Goal: Task Accomplishment & Management: Manage account settings

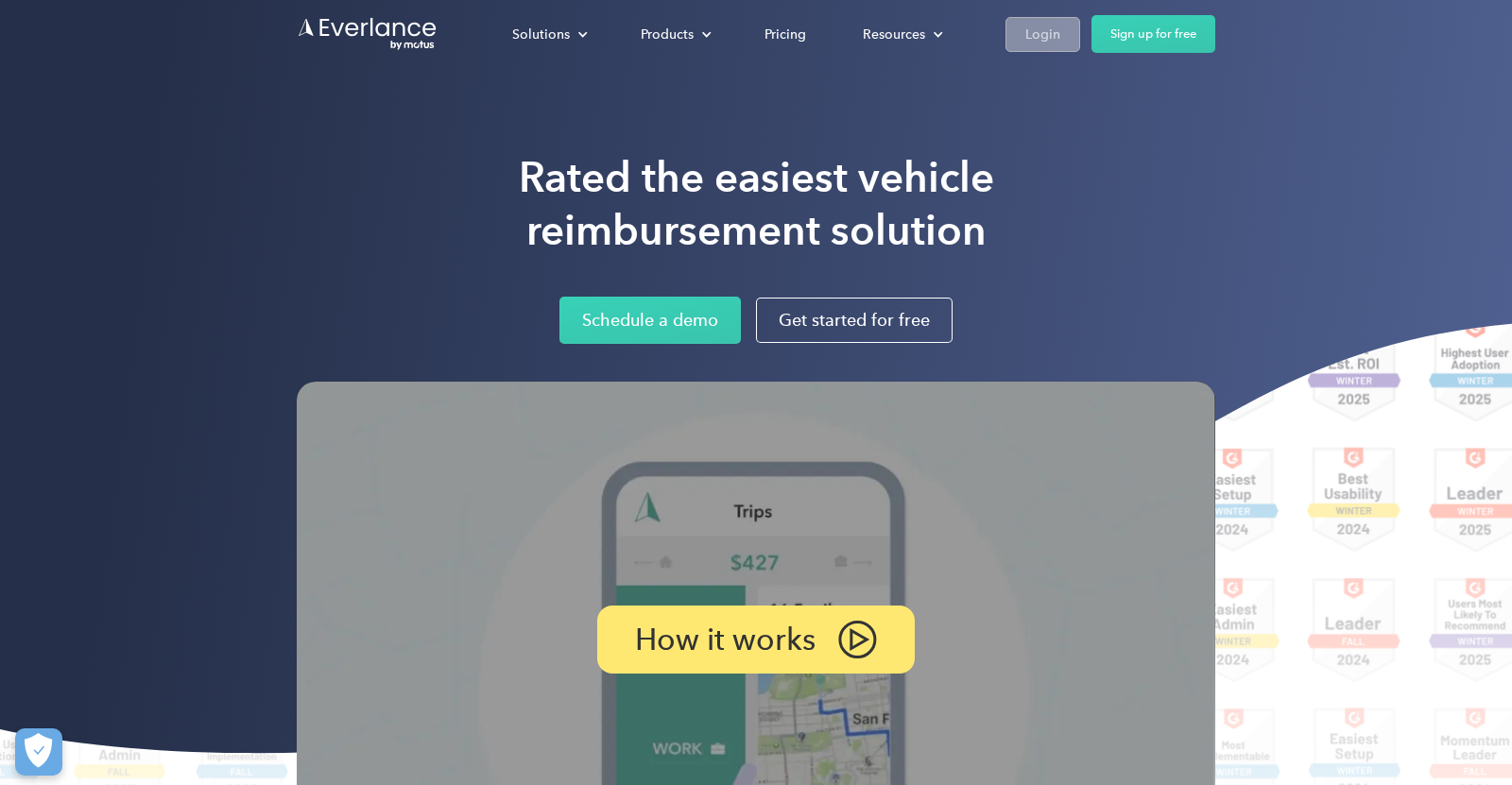
click at [1048, 32] on div "Login" at bounding box center [1042, 35] width 35 height 24
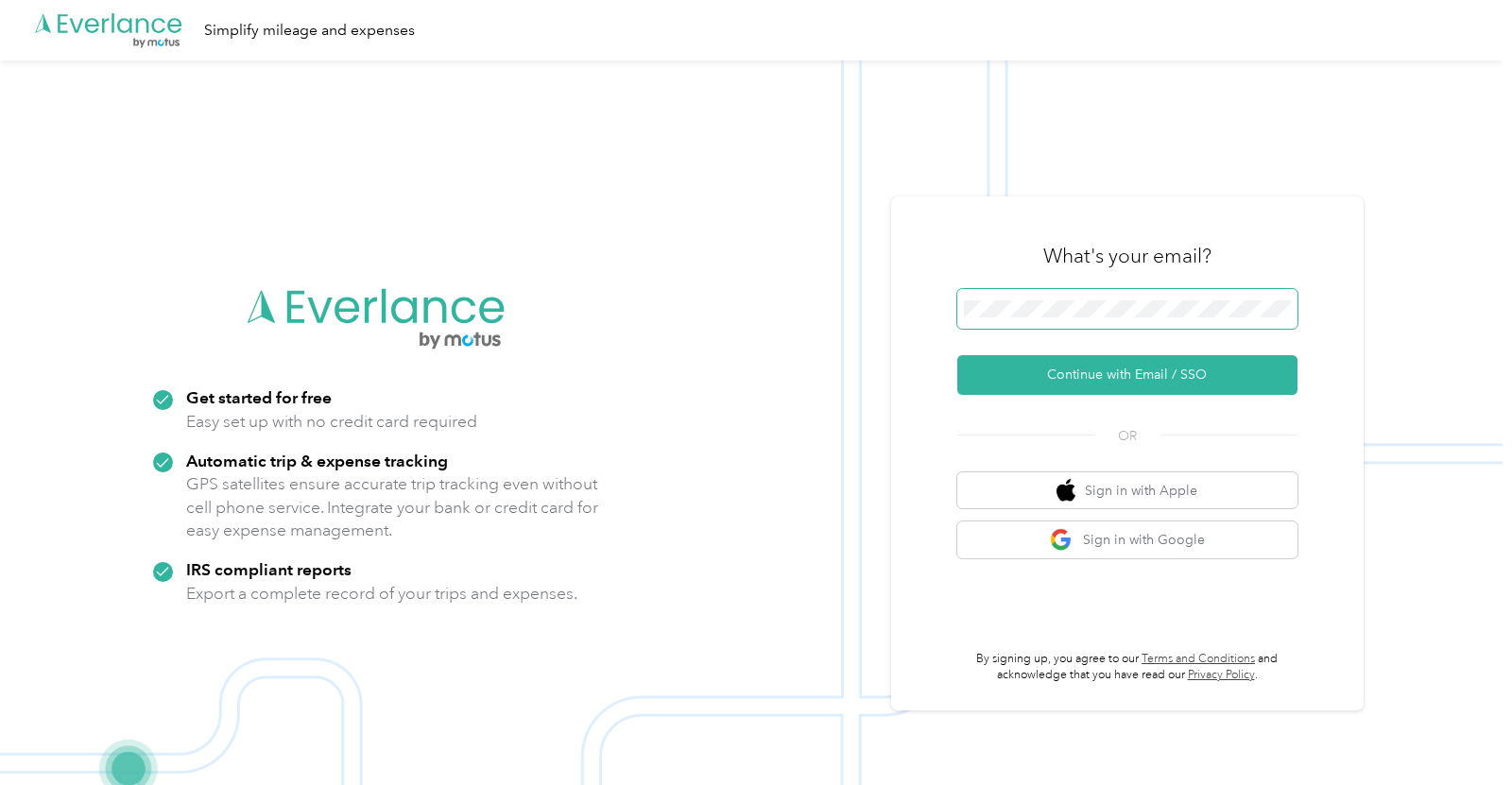
click at [1131, 321] on span at bounding box center [1127, 309] width 340 height 40
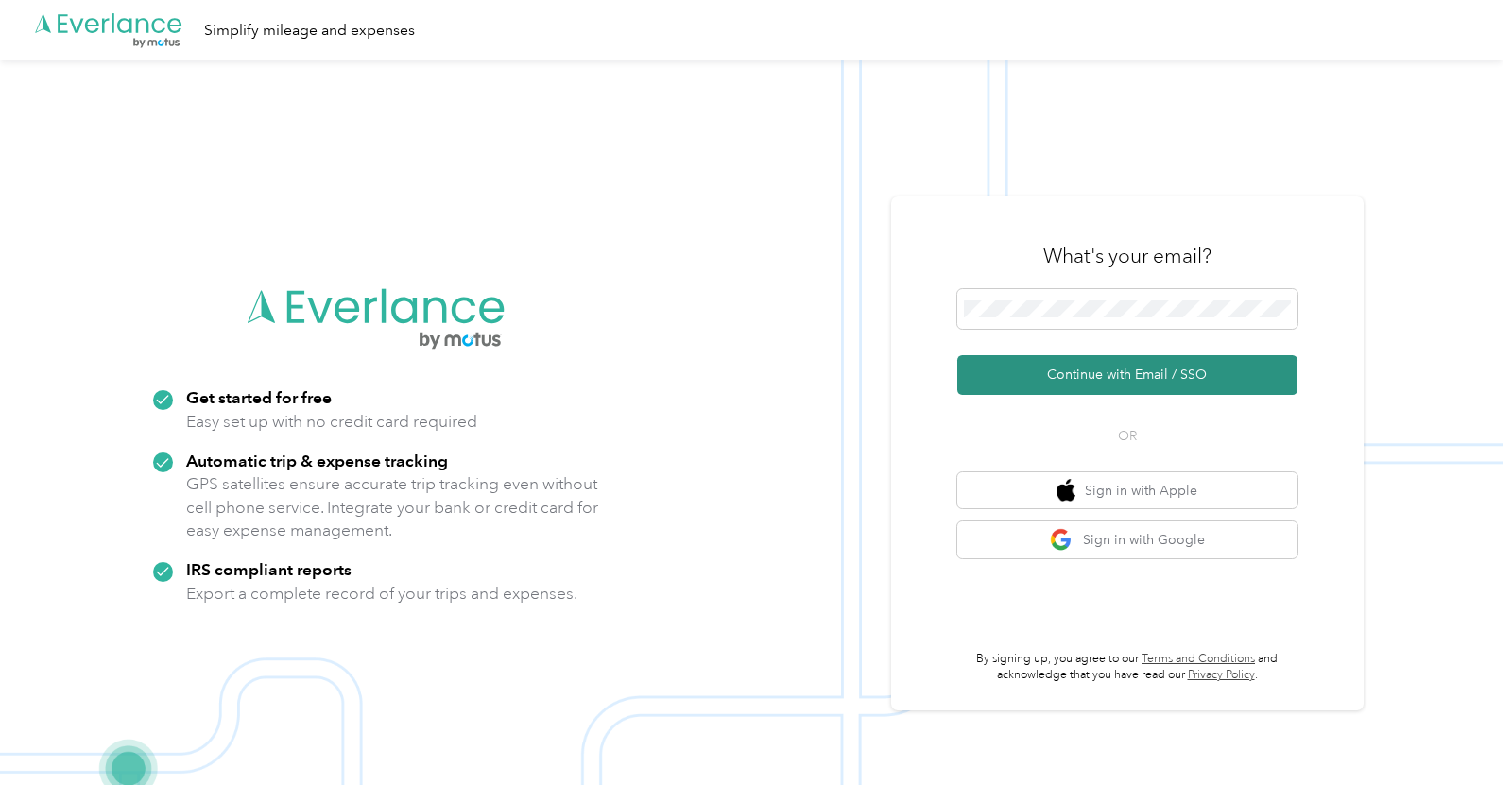
click at [1274, 385] on button "Continue with Email / SSO" at bounding box center [1127, 375] width 340 height 40
click at [1021, 365] on button "Continue with Email / SSO" at bounding box center [1127, 375] width 340 height 40
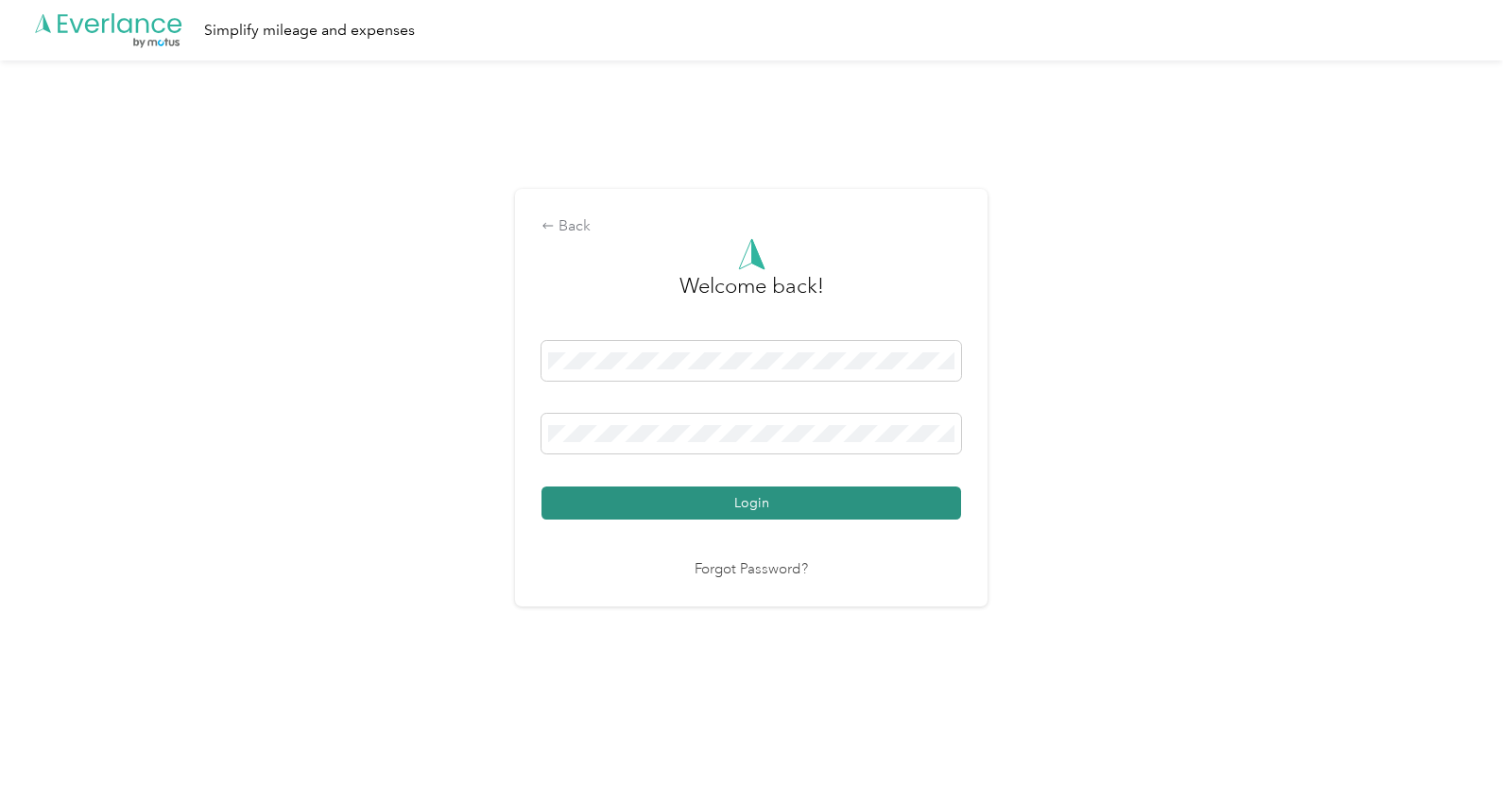
click at [670, 503] on button "Login" at bounding box center [751, 503] width 420 height 33
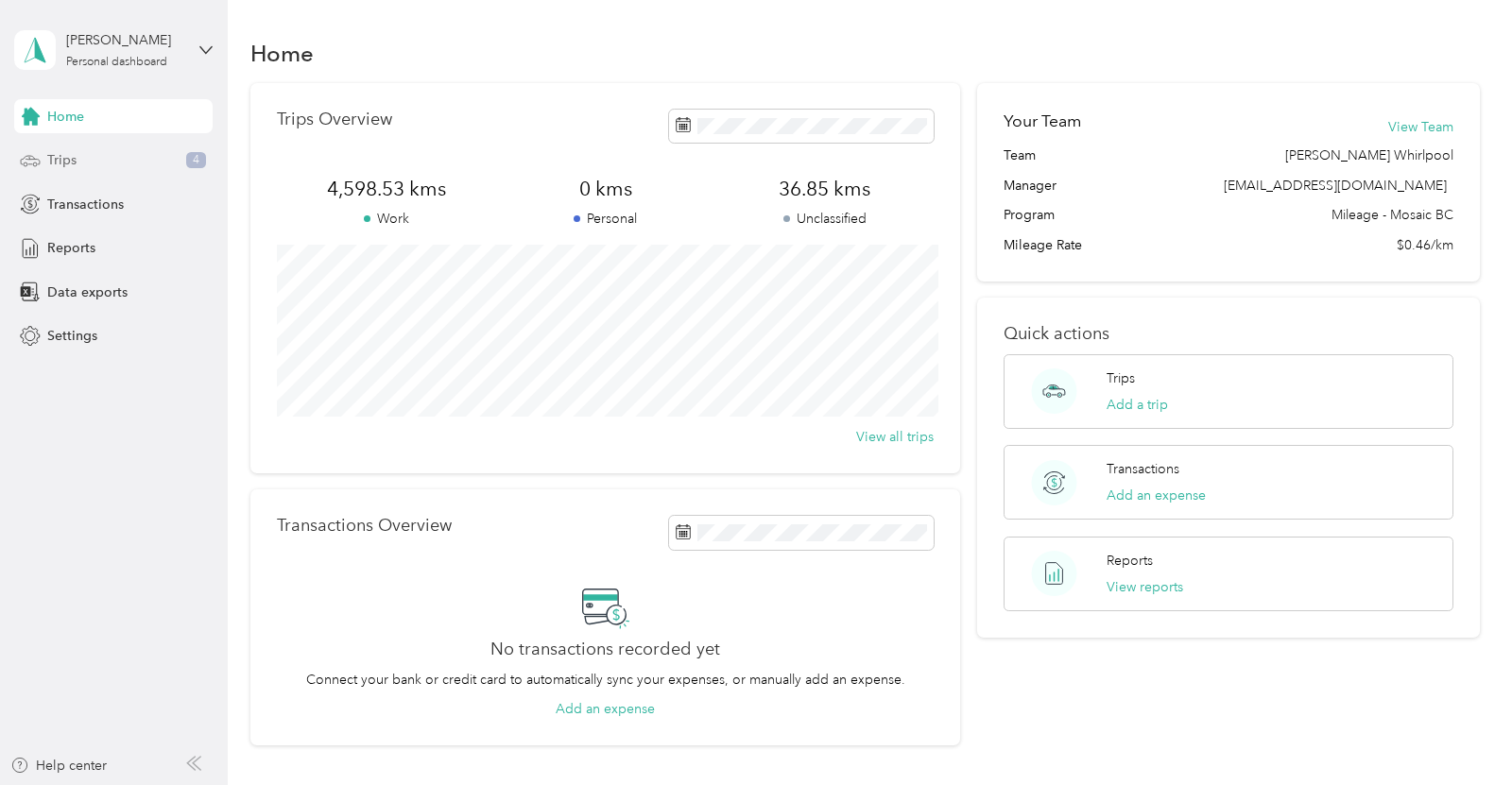
click at [147, 157] on div "Trips 4" at bounding box center [113, 161] width 198 height 34
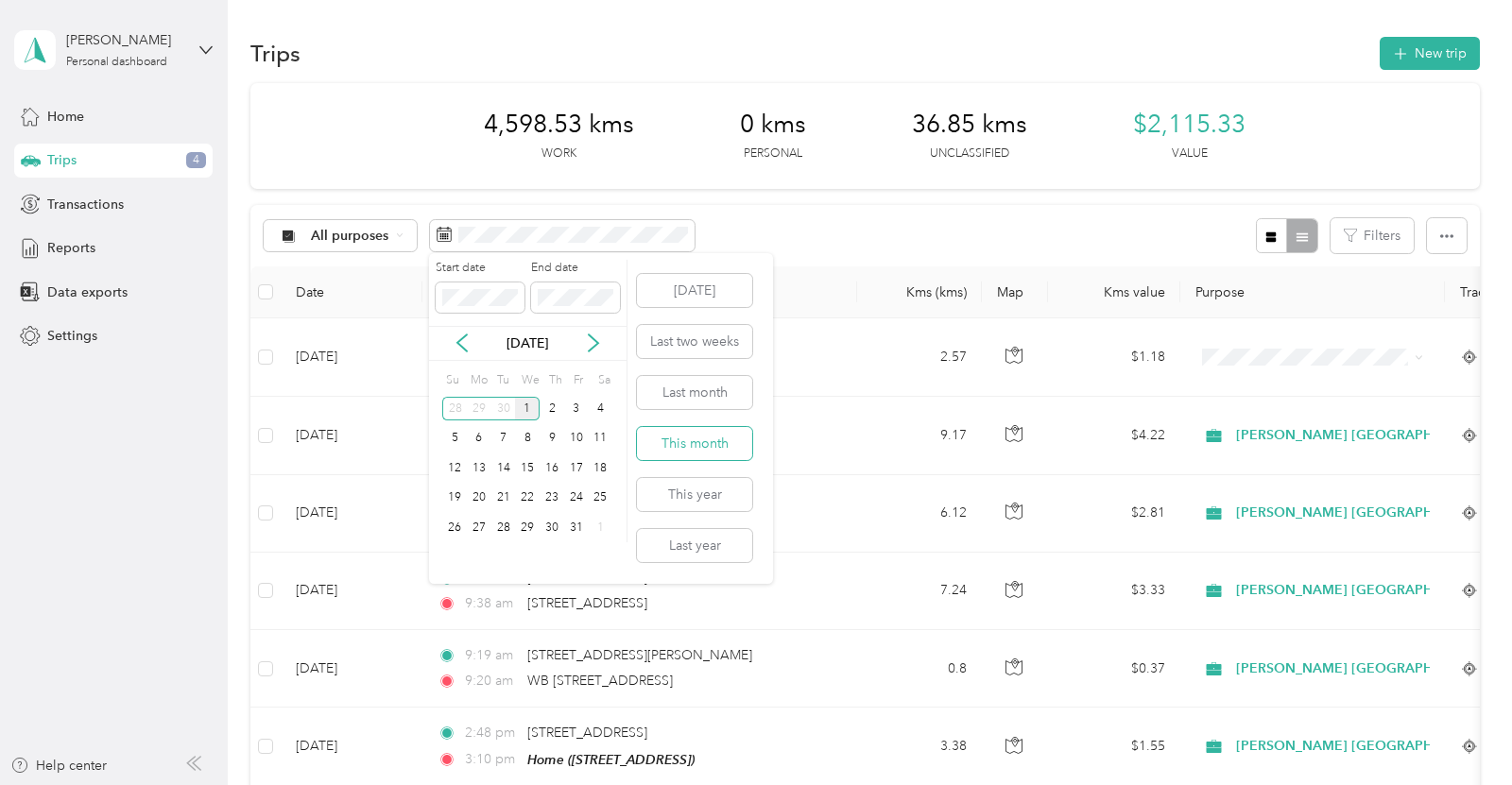
click at [709, 444] on button "This month" at bounding box center [694, 443] width 116 height 33
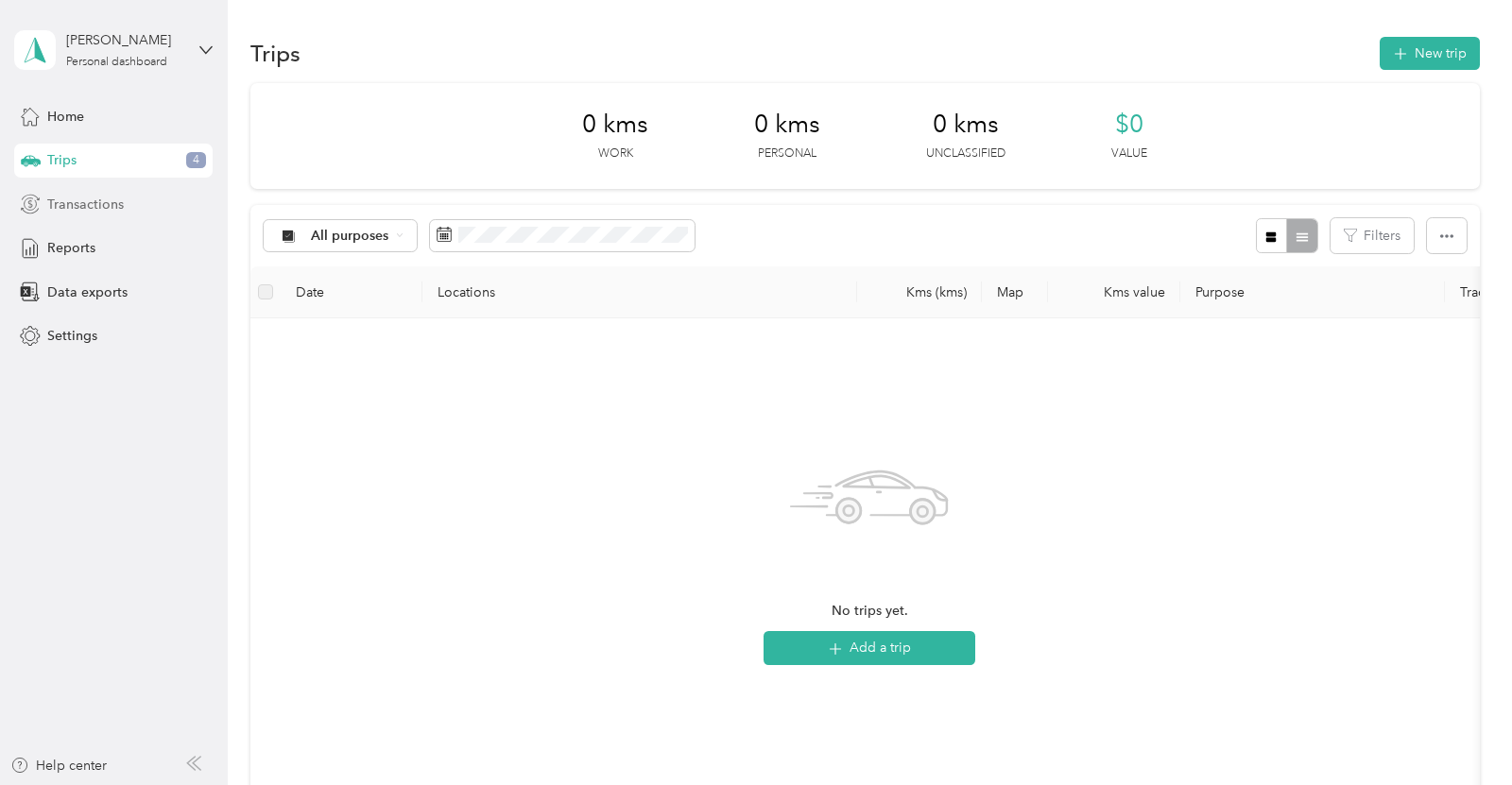
click at [105, 212] on span "Transactions" at bounding box center [85, 204] width 77 height 20
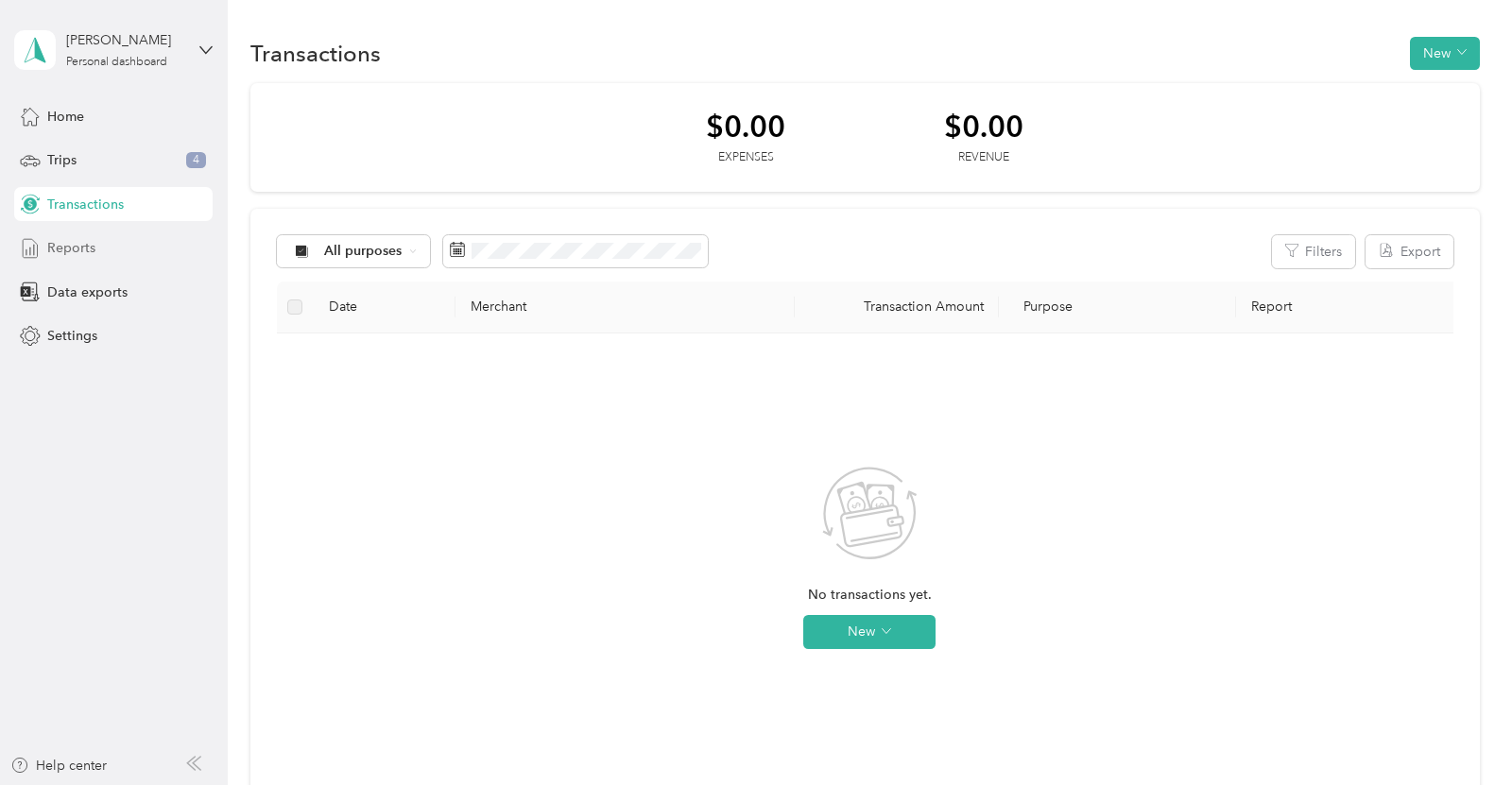
click at [107, 249] on div "Reports" at bounding box center [113, 248] width 198 height 34
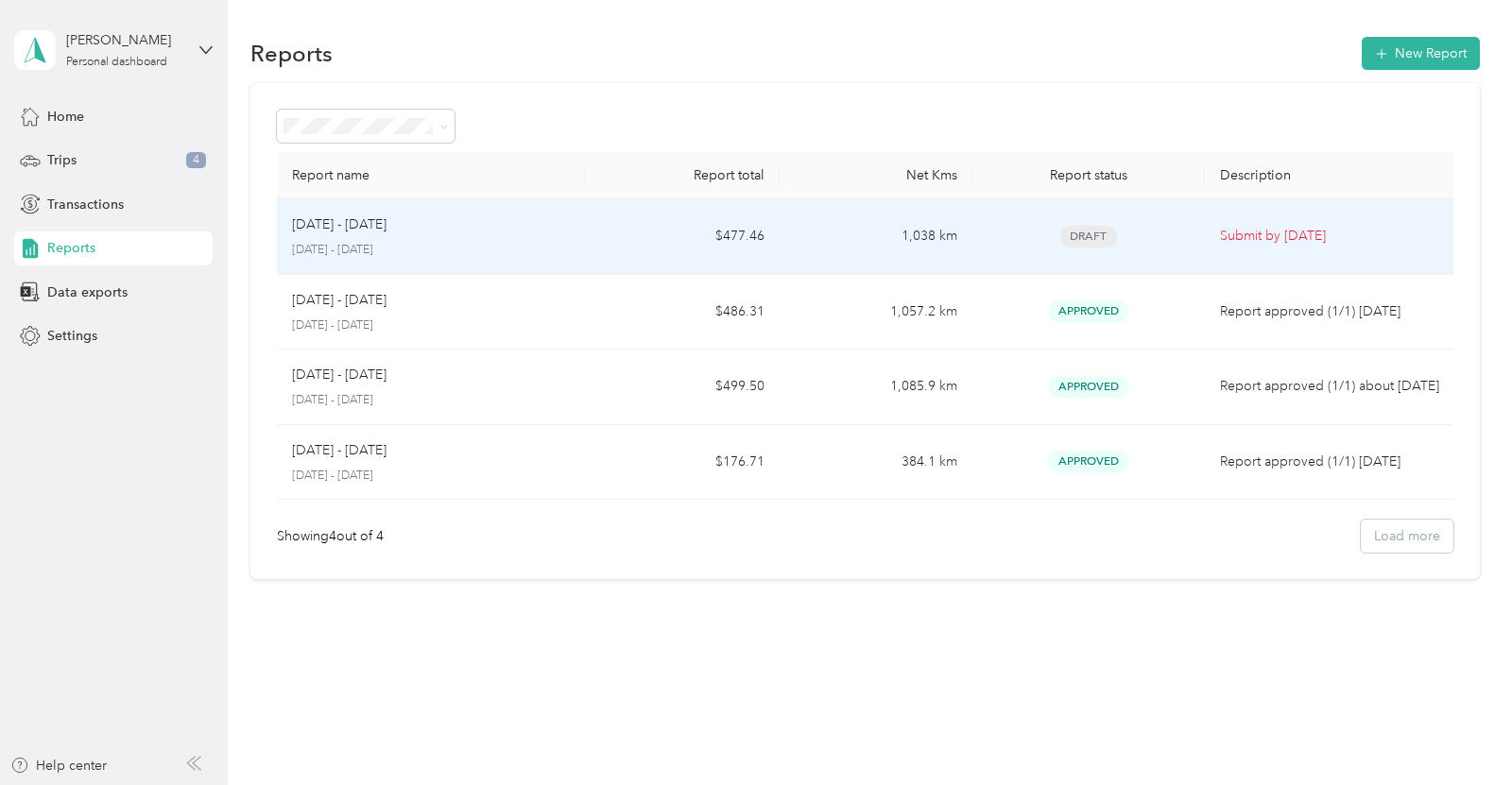
click at [524, 241] on p "[DATE] - [DATE]" at bounding box center [431, 249] width 278 height 17
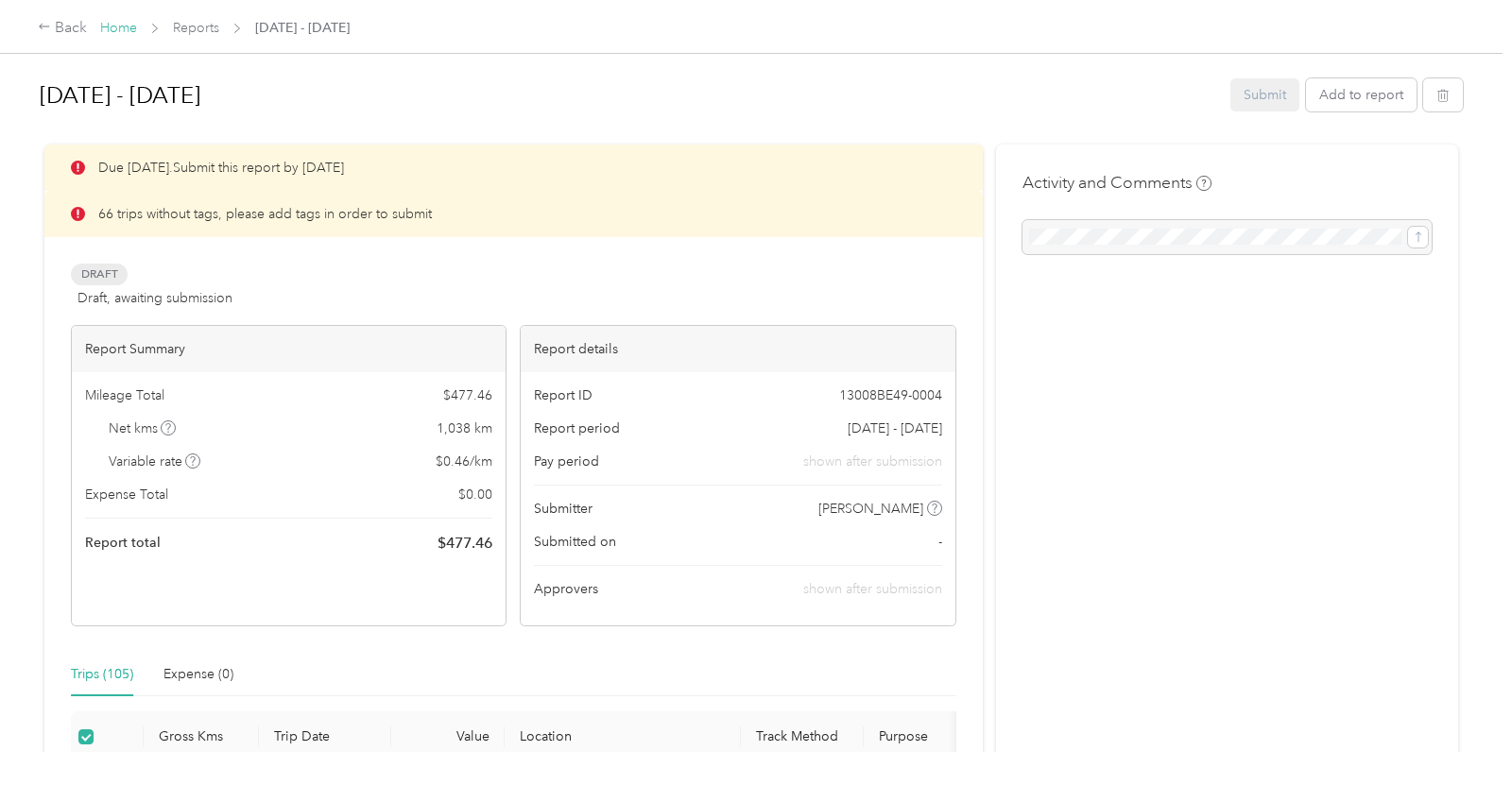
click at [125, 32] on link "Home" at bounding box center [118, 28] width 37 height 16
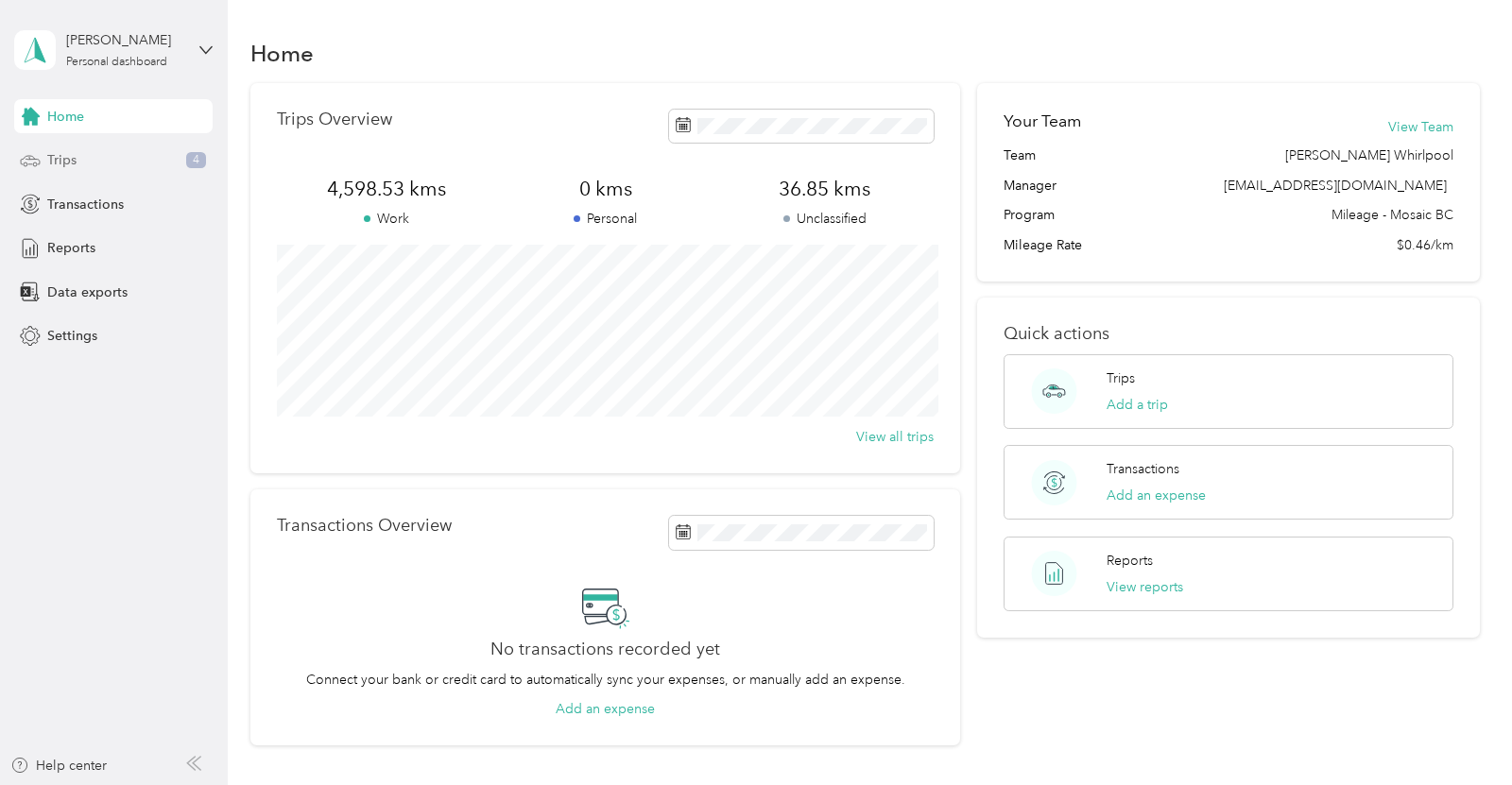
click at [112, 162] on div "Trips 4" at bounding box center [113, 161] width 198 height 34
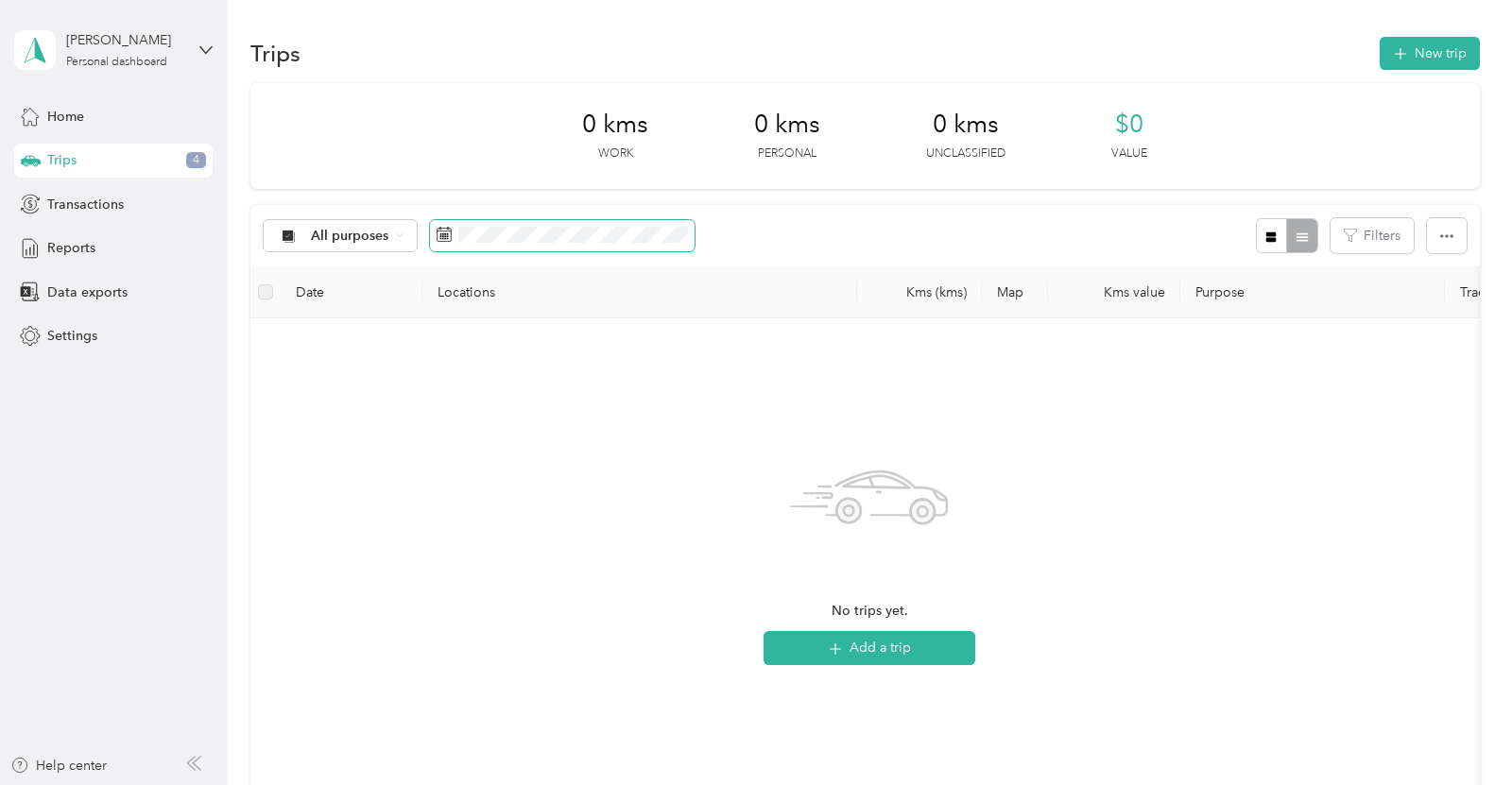
click at [487, 249] on span at bounding box center [562, 236] width 264 height 32
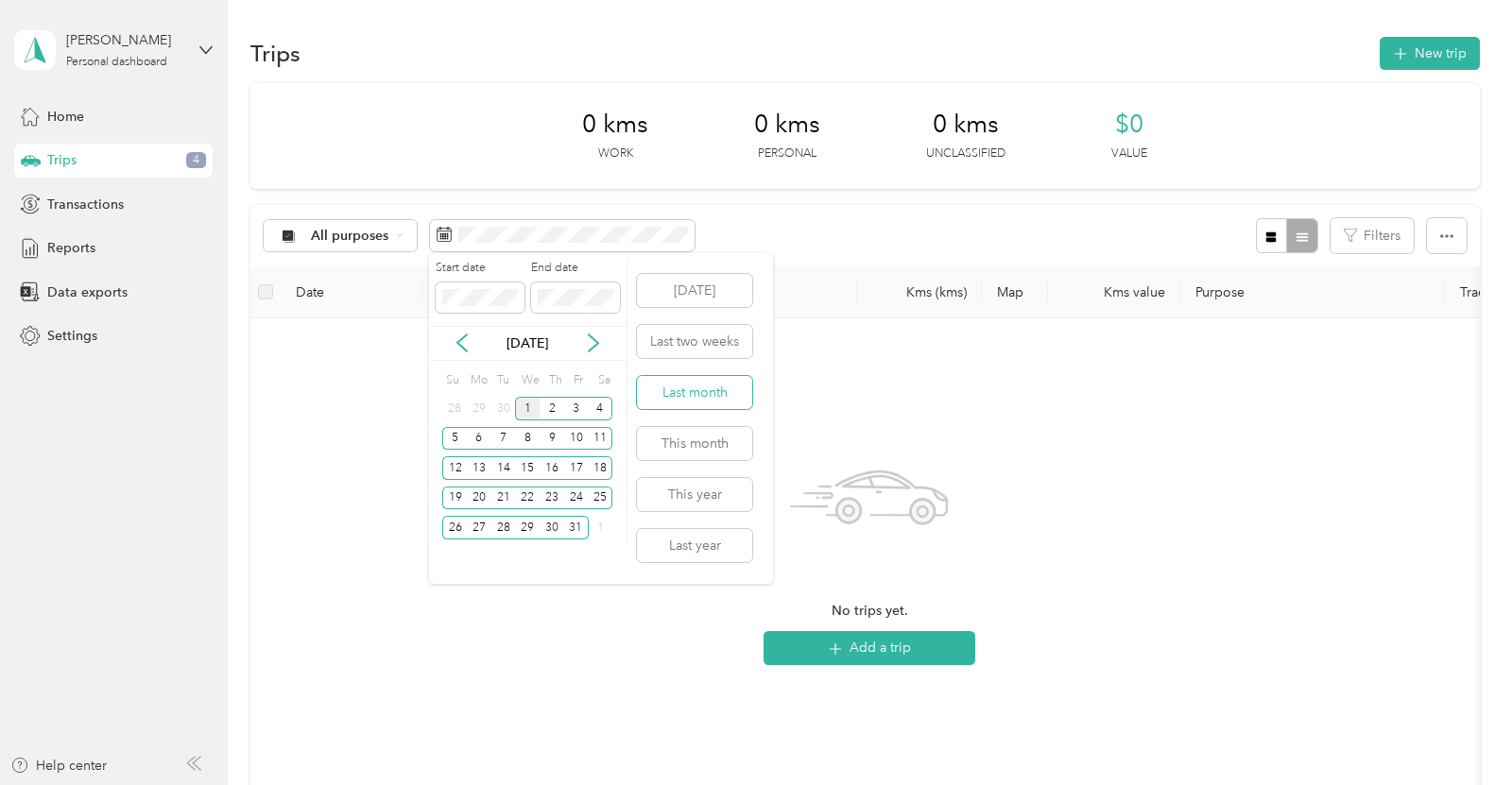
click at [712, 402] on button "Last month" at bounding box center [694, 392] width 116 height 33
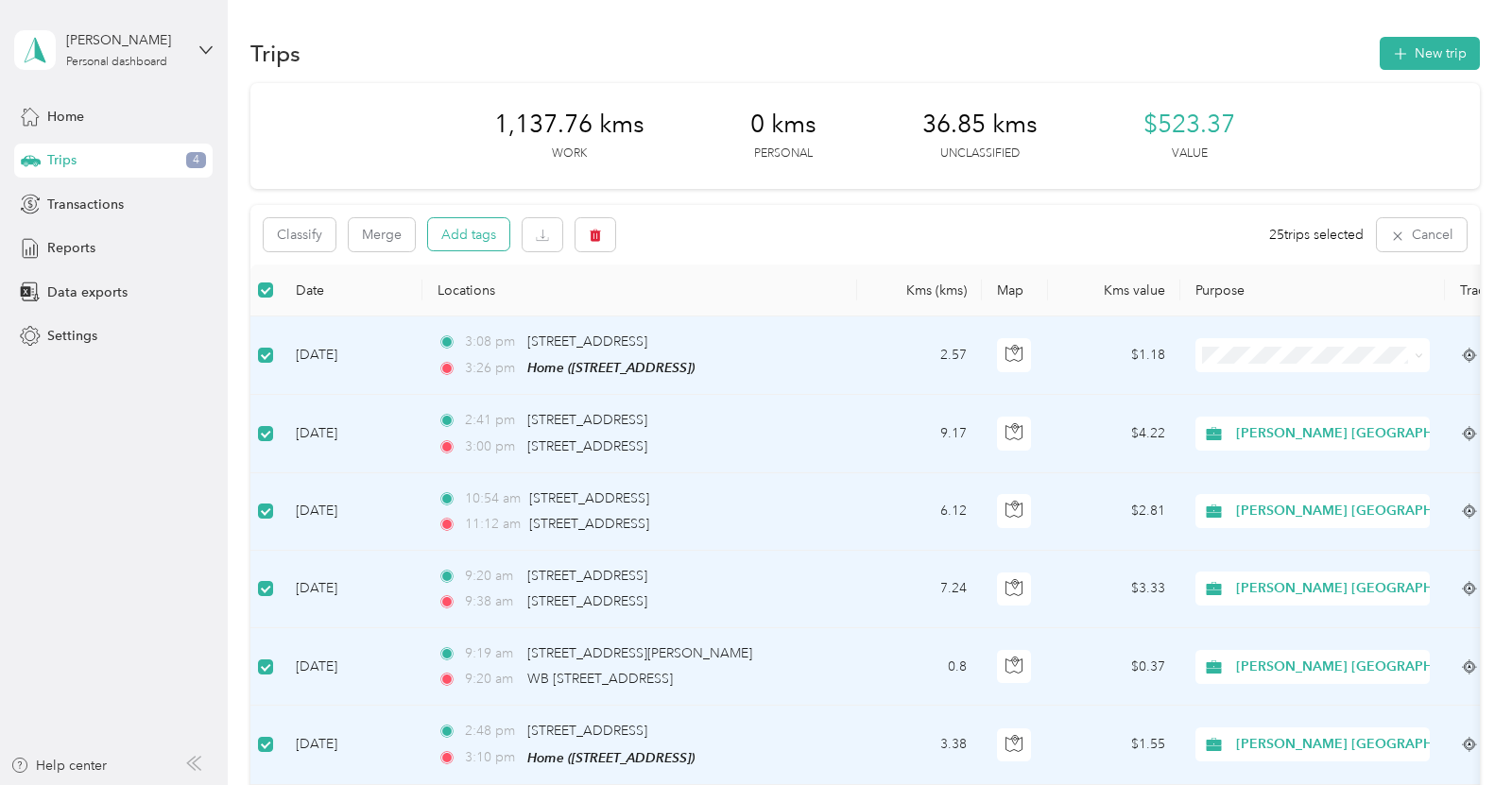
click at [452, 237] on button "Add tags" at bounding box center [468, 234] width 81 height 32
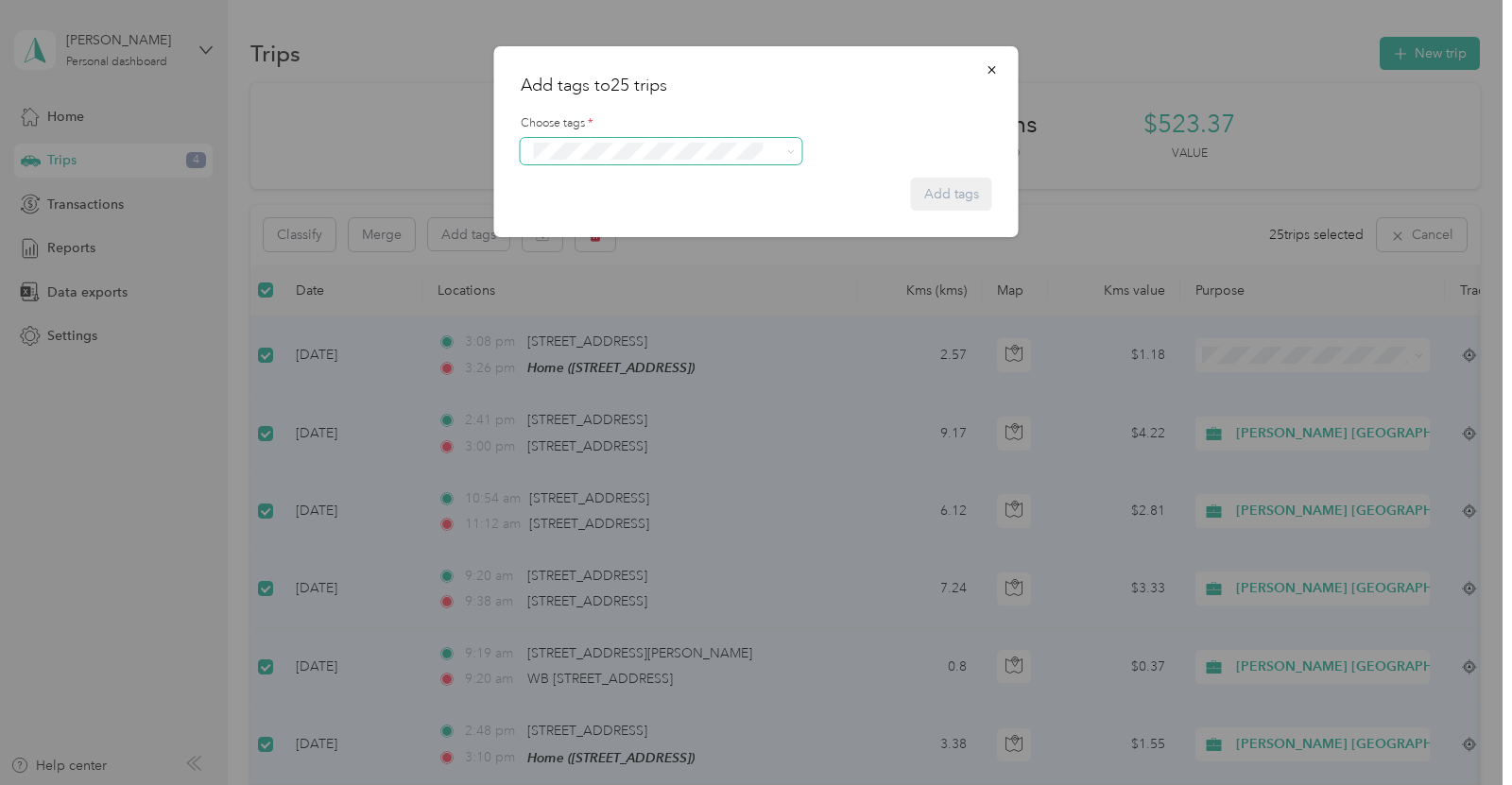
click at [686, 784] on div "Add tags to 25 trips Choose tags * Add tags" at bounding box center [751, 785] width 1502 height 0
click at [607, 184] on span "Whirlpool Kars" at bounding box center [584, 185] width 77 height 17
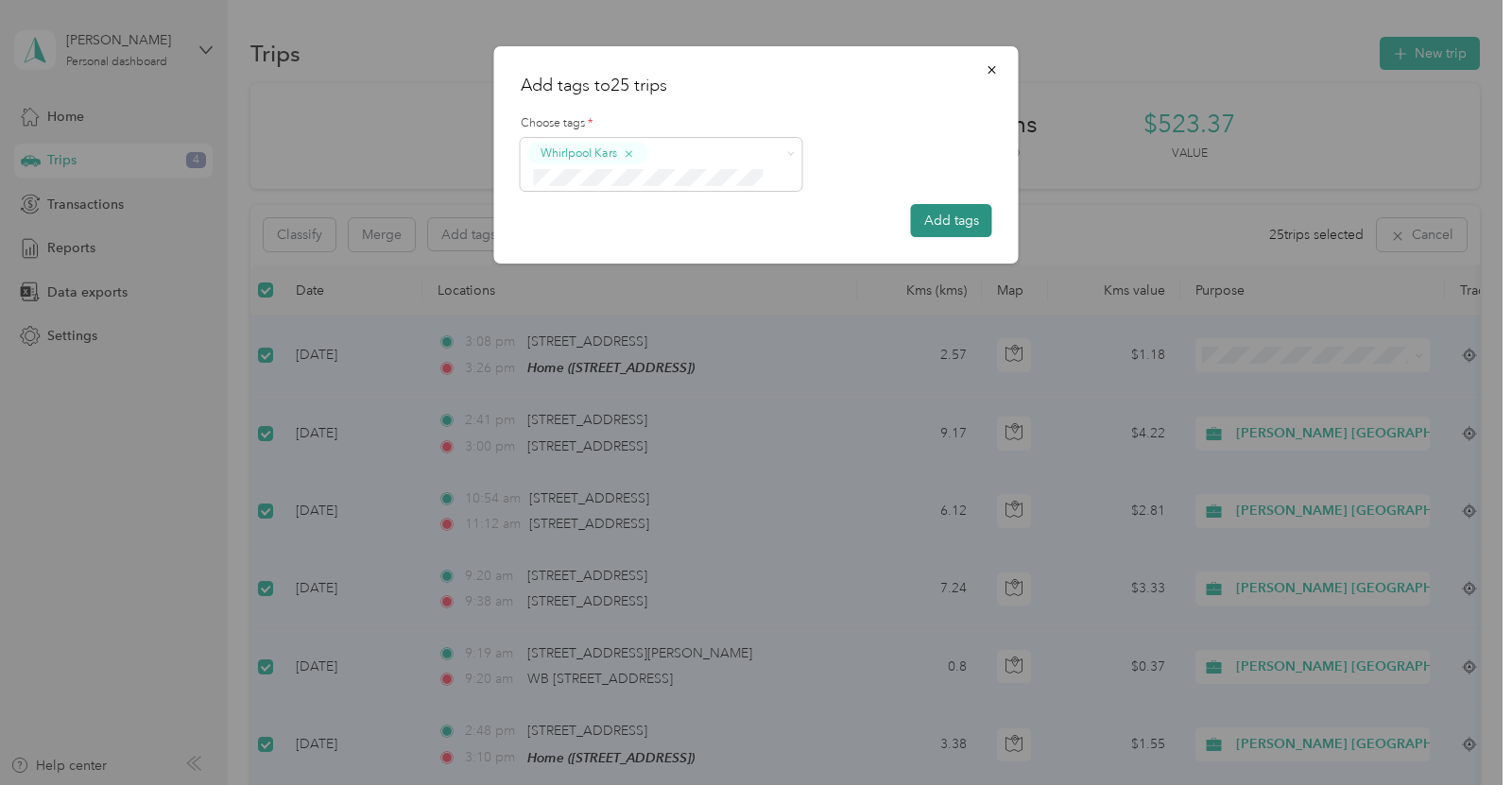
click at [976, 216] on button "Add tags" at bounding box center [950, 220] width 81 height 33
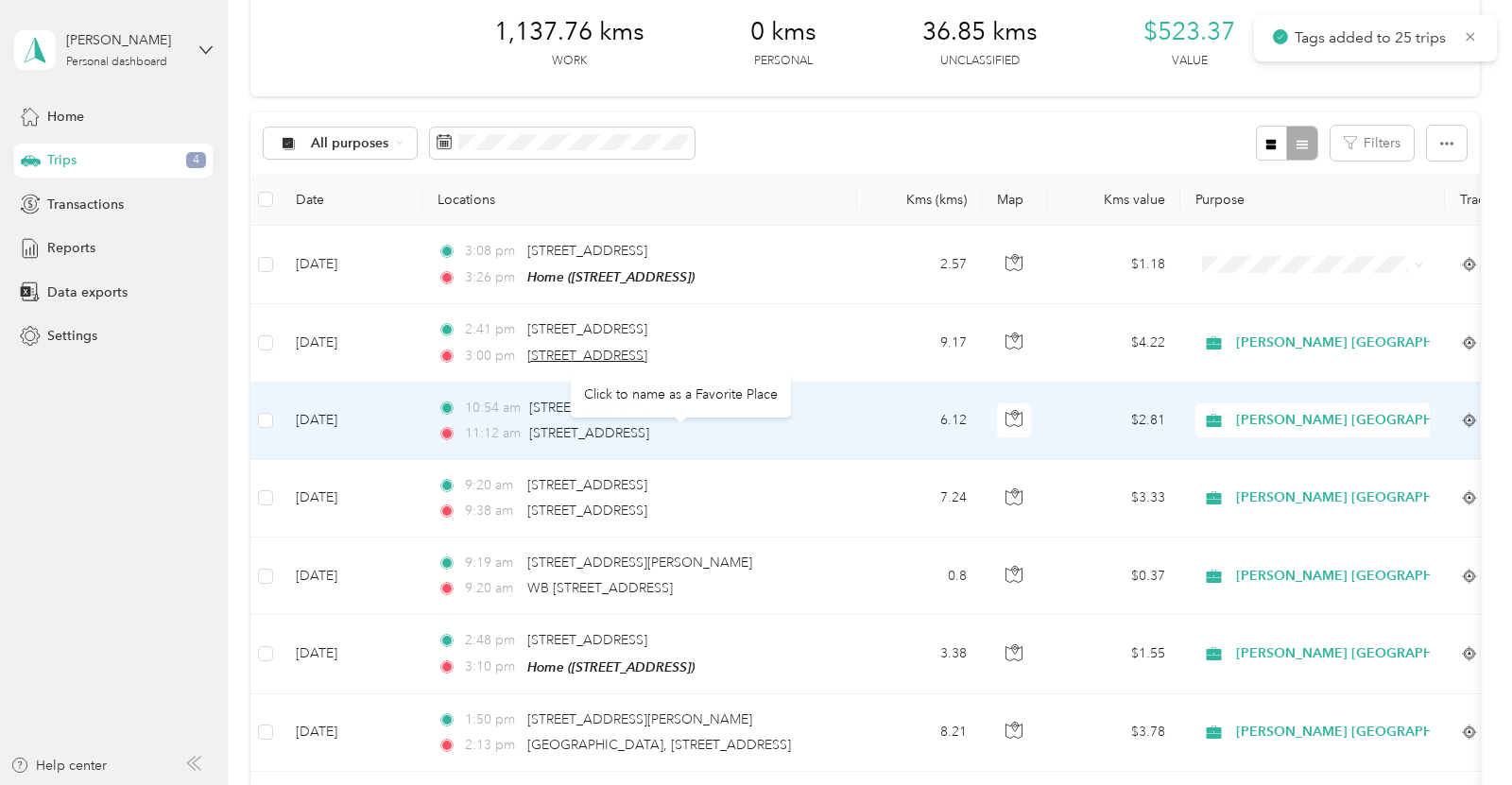
scroll to position [94, 0]
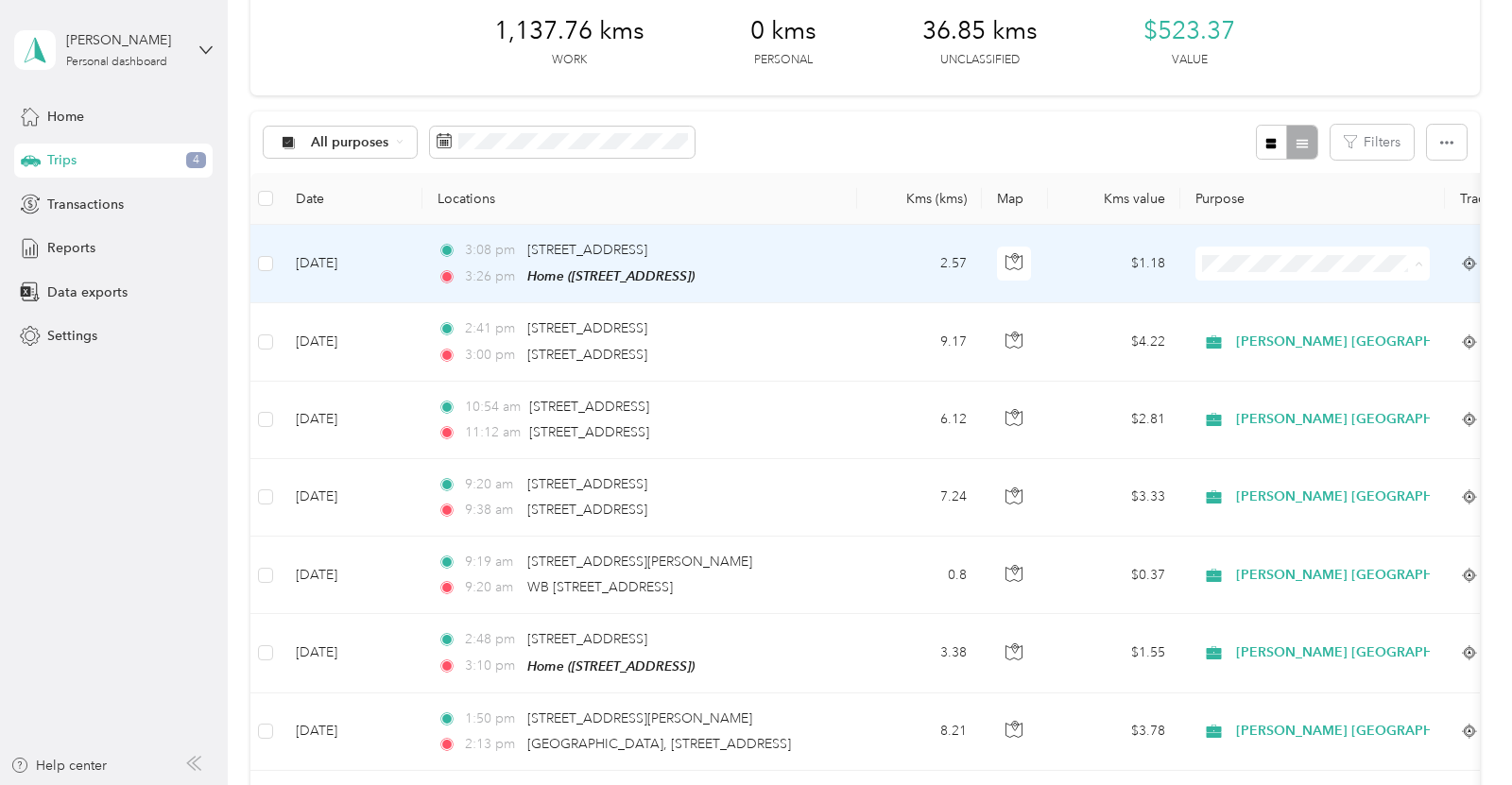
click at [1247, 297] on span "[PERSON_NAME] [GEOGRAPHIC_DATA]" at bounding box center [1370, 297] width 256 height 20
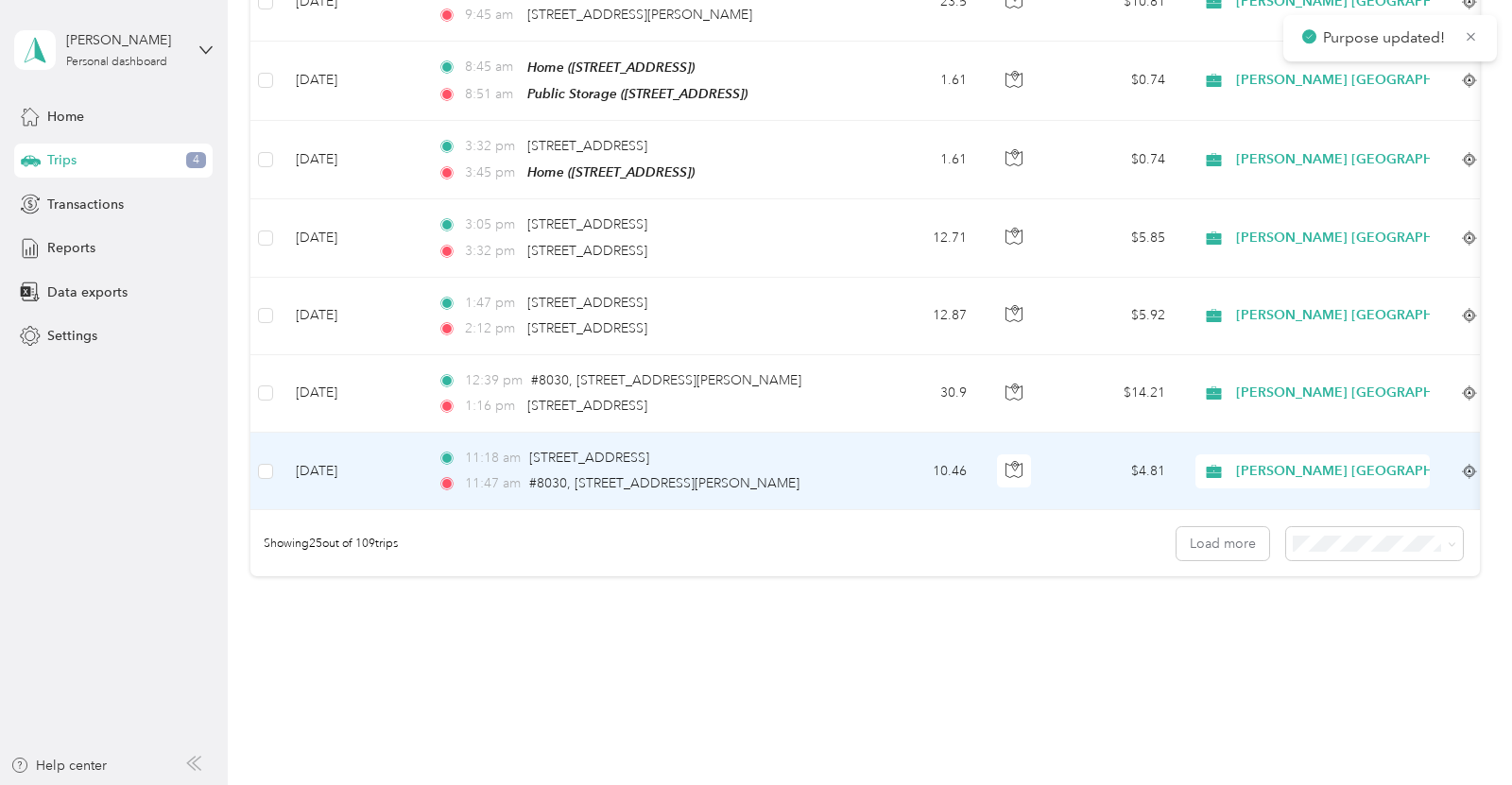
scroll to position [1758, 0]
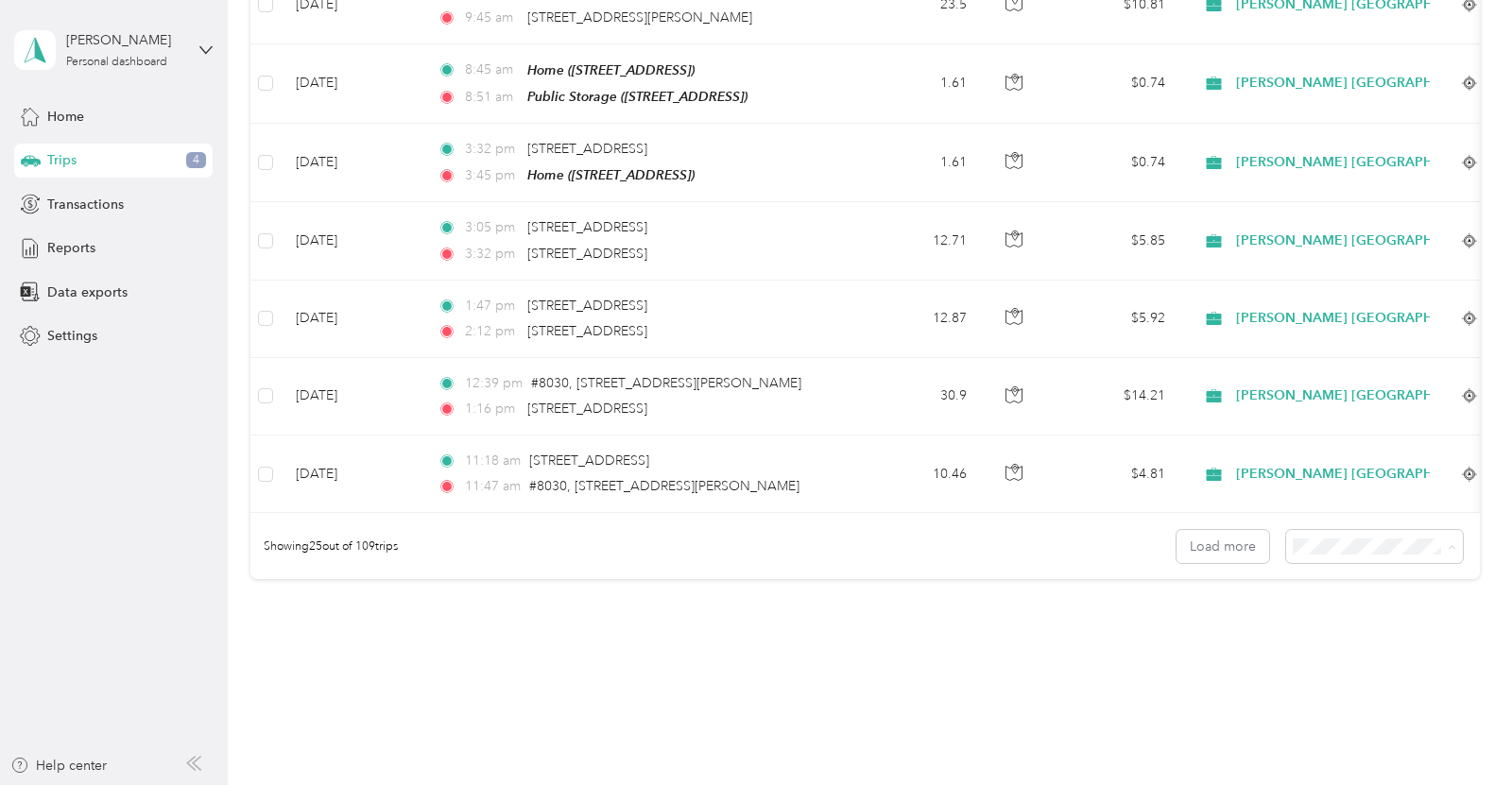
click at [1362, 624] on span "100 per load" at bounding box center [1347, 626] width 78 height 16
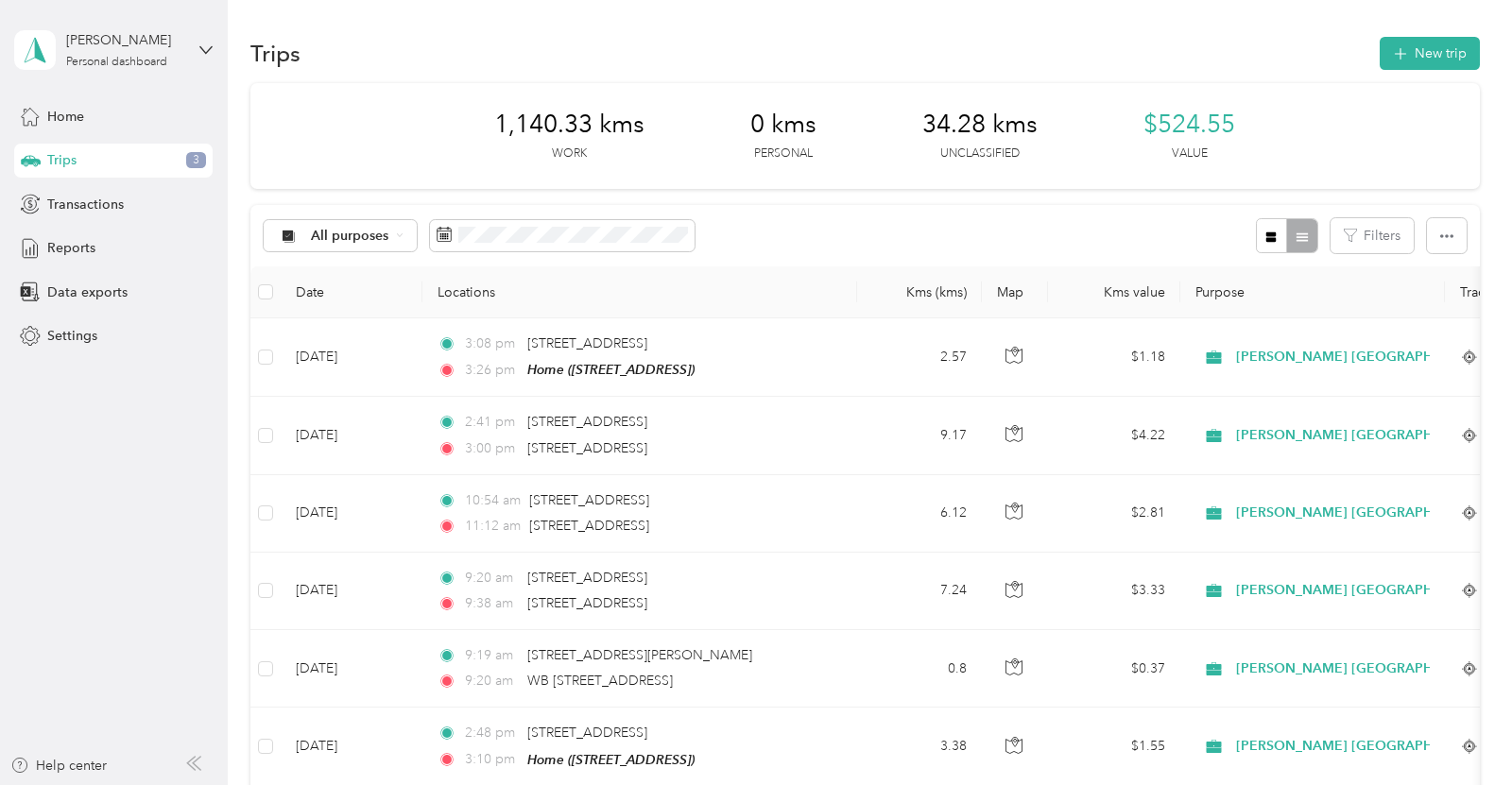
click at [275, 291] on th at bounding box center [265, 292] width 30 height 52
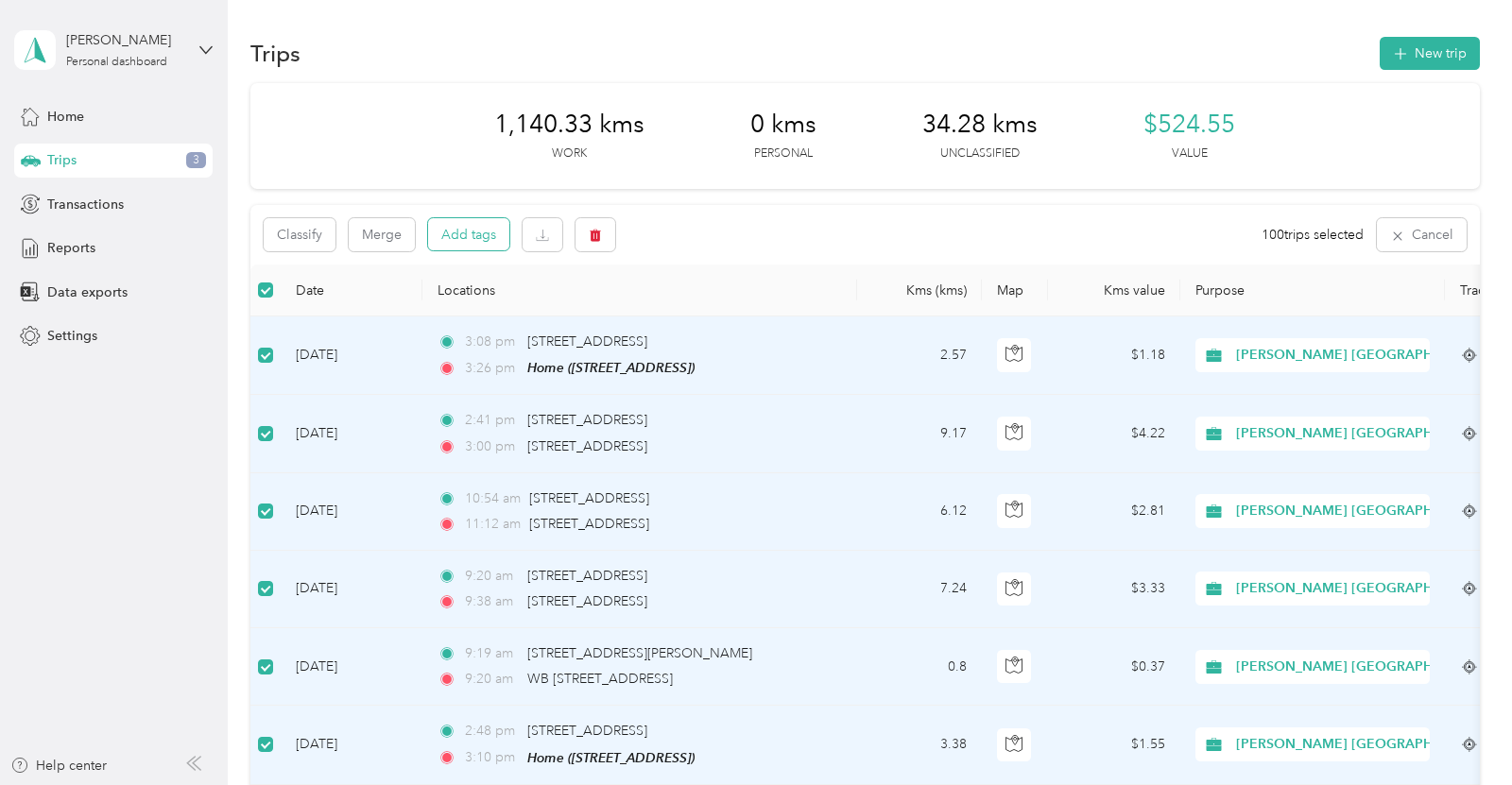
click at [482, 232] on button "Add tags" at bounding box center [468, 234] width 81 height 32
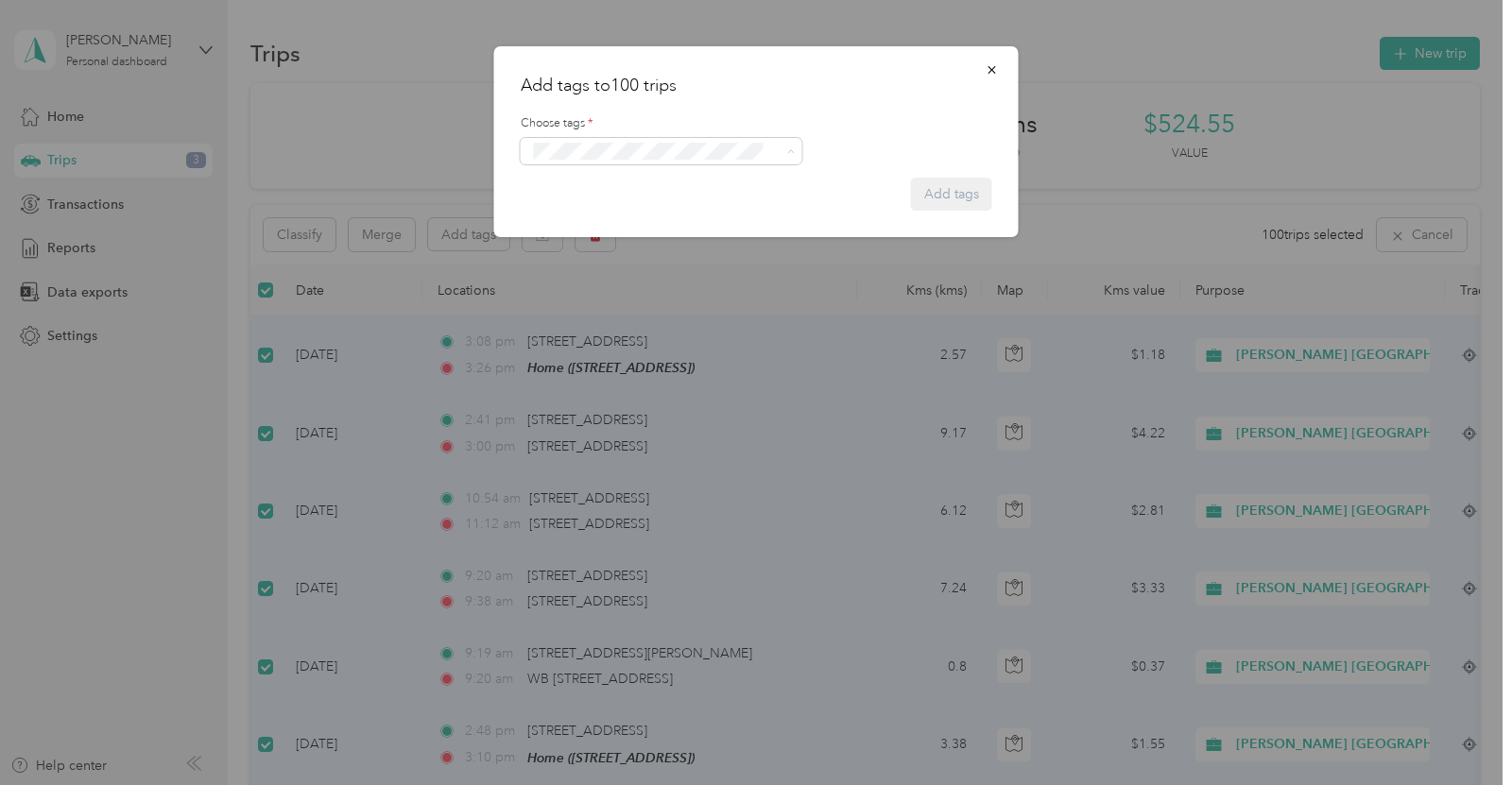
click at [607, 177] on span "Whirlpool Kars" at bounding box center [584, 185] width 77 height 17
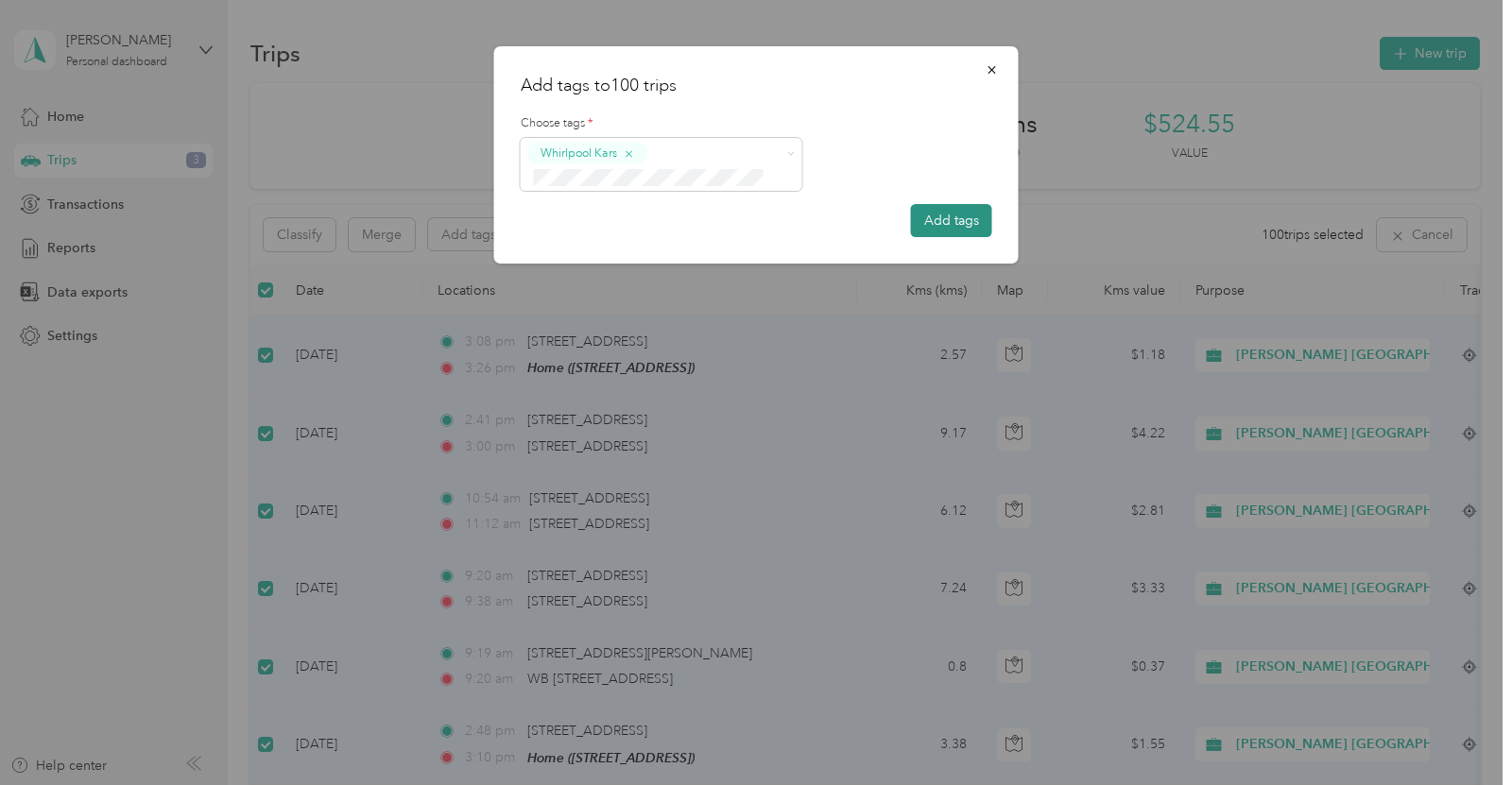
click at [927, 211] on button "Add tags" at bounding box center [950, 220] width 81 height 33
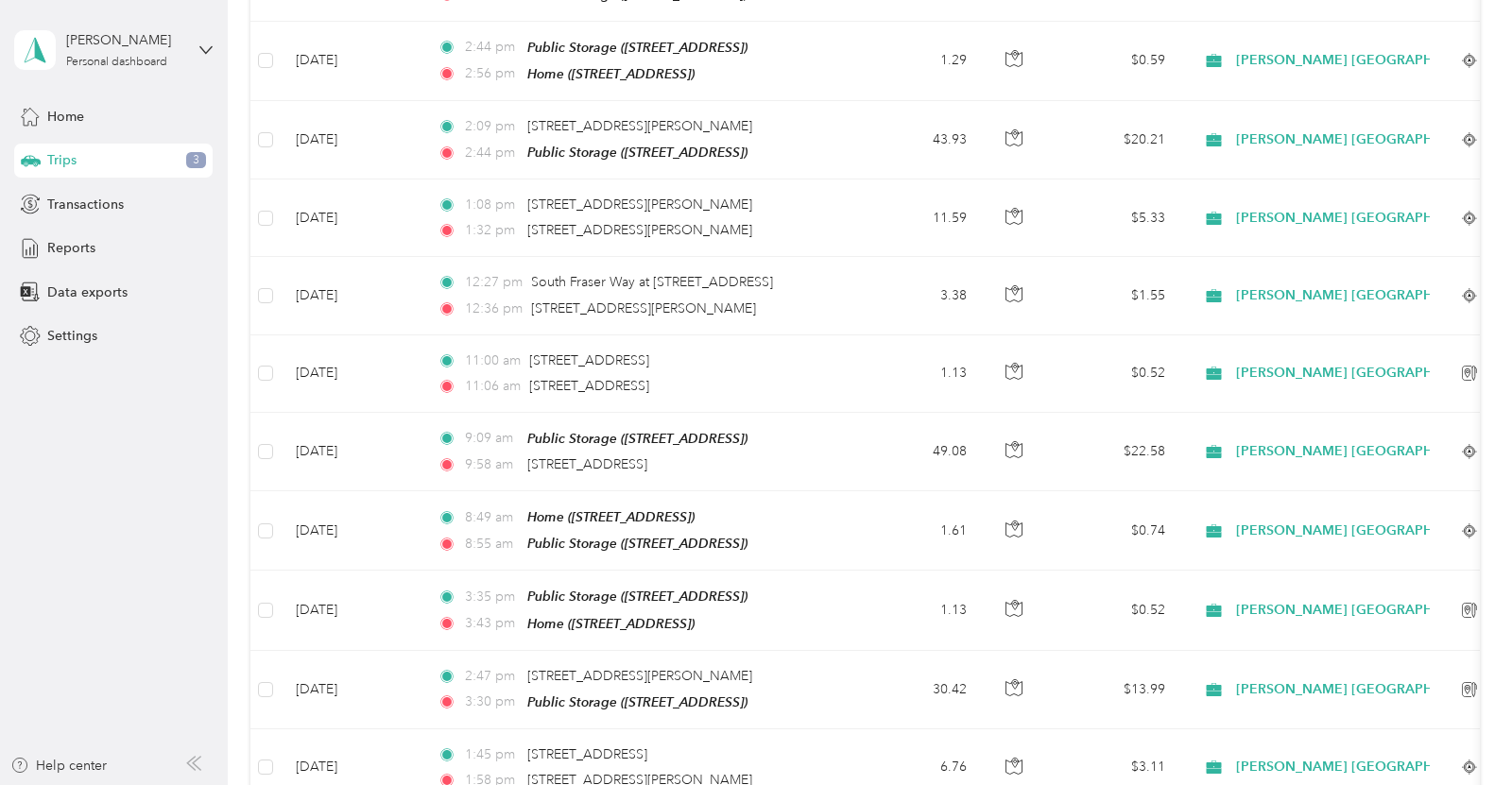
scroll to position [7594, 0]
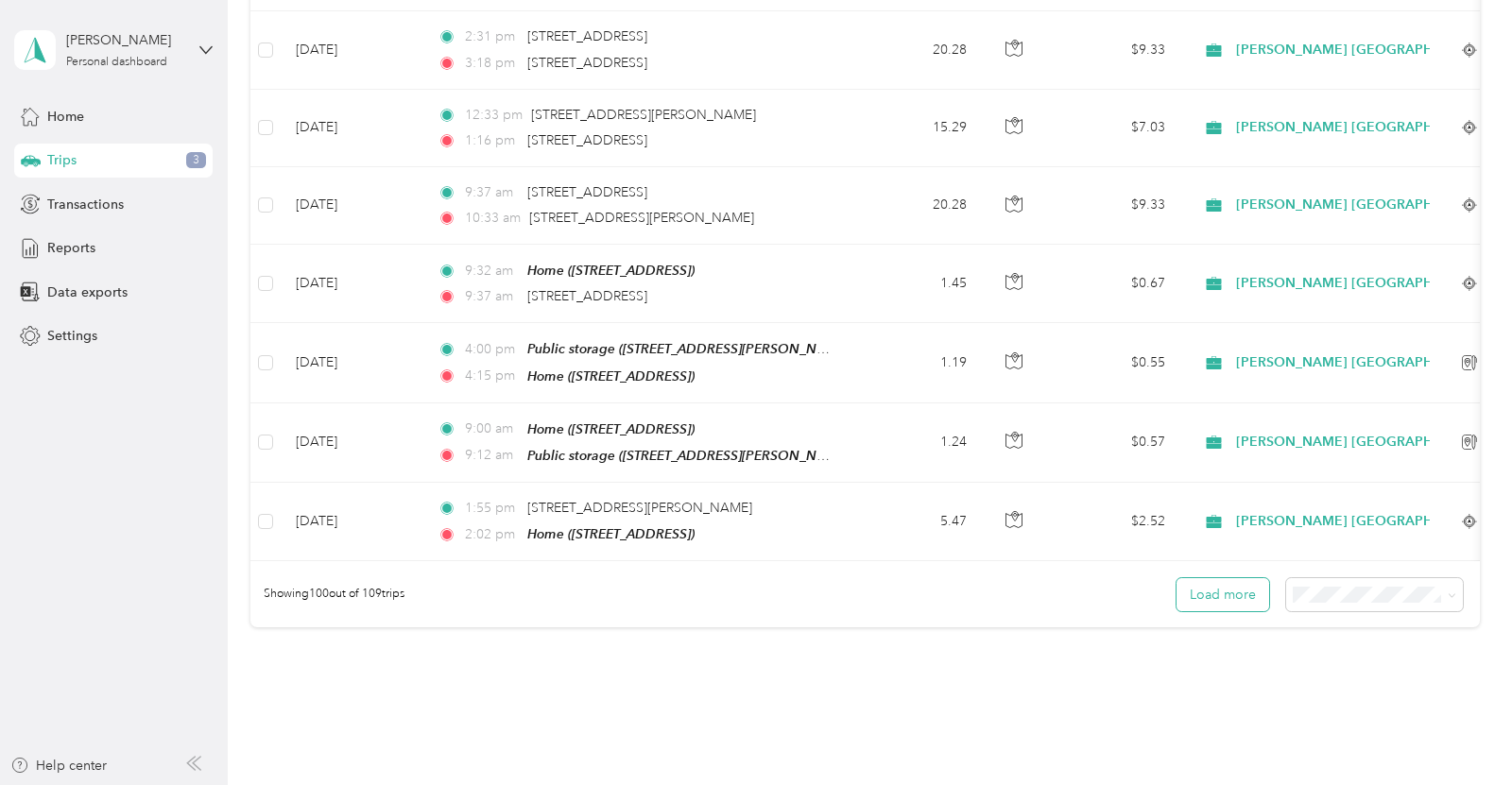
click at [1216, 579] on button "Load more" at bounding box center [1222, 594] width 93 height 33
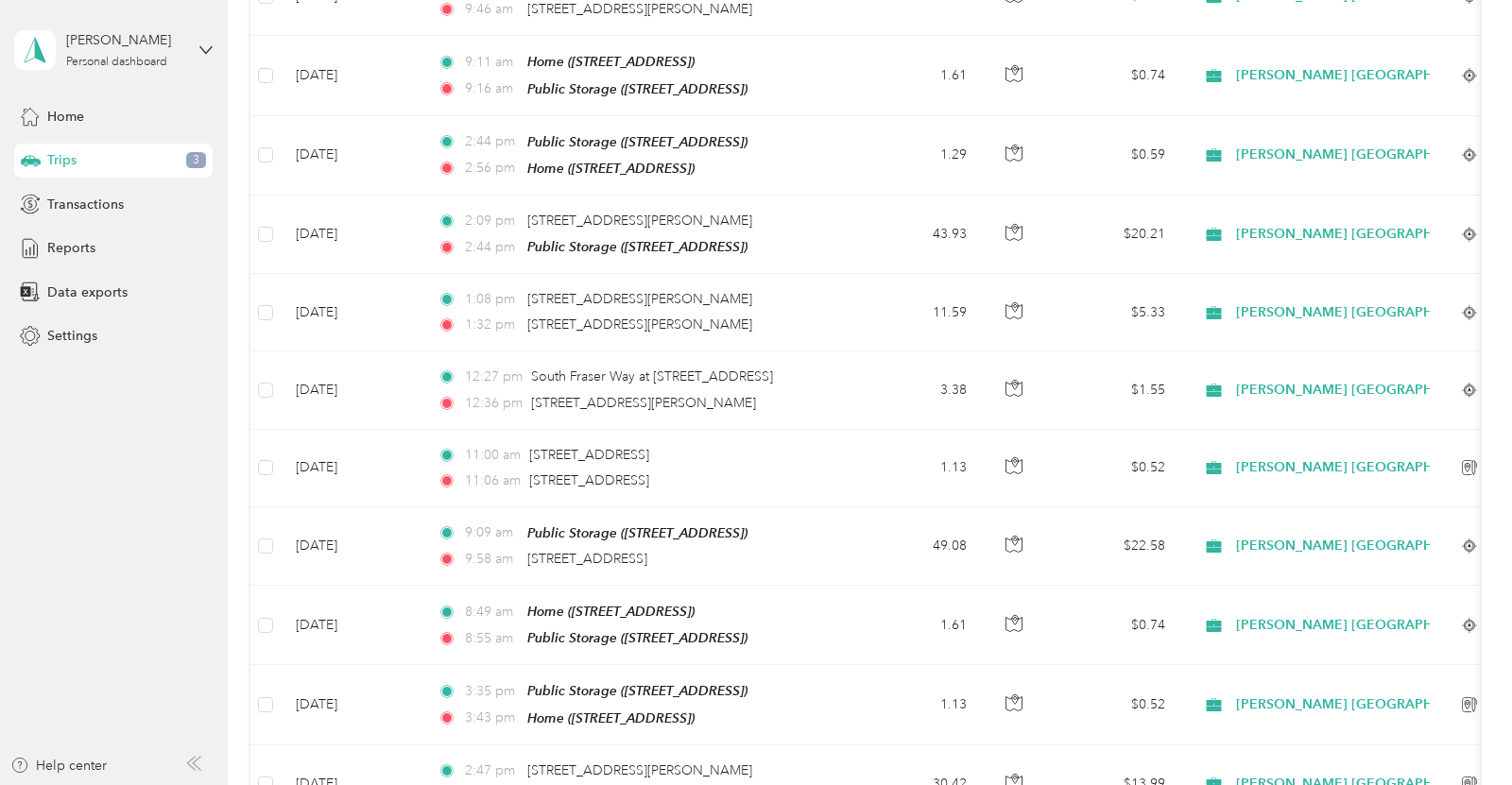
scroll to position [0, 0]
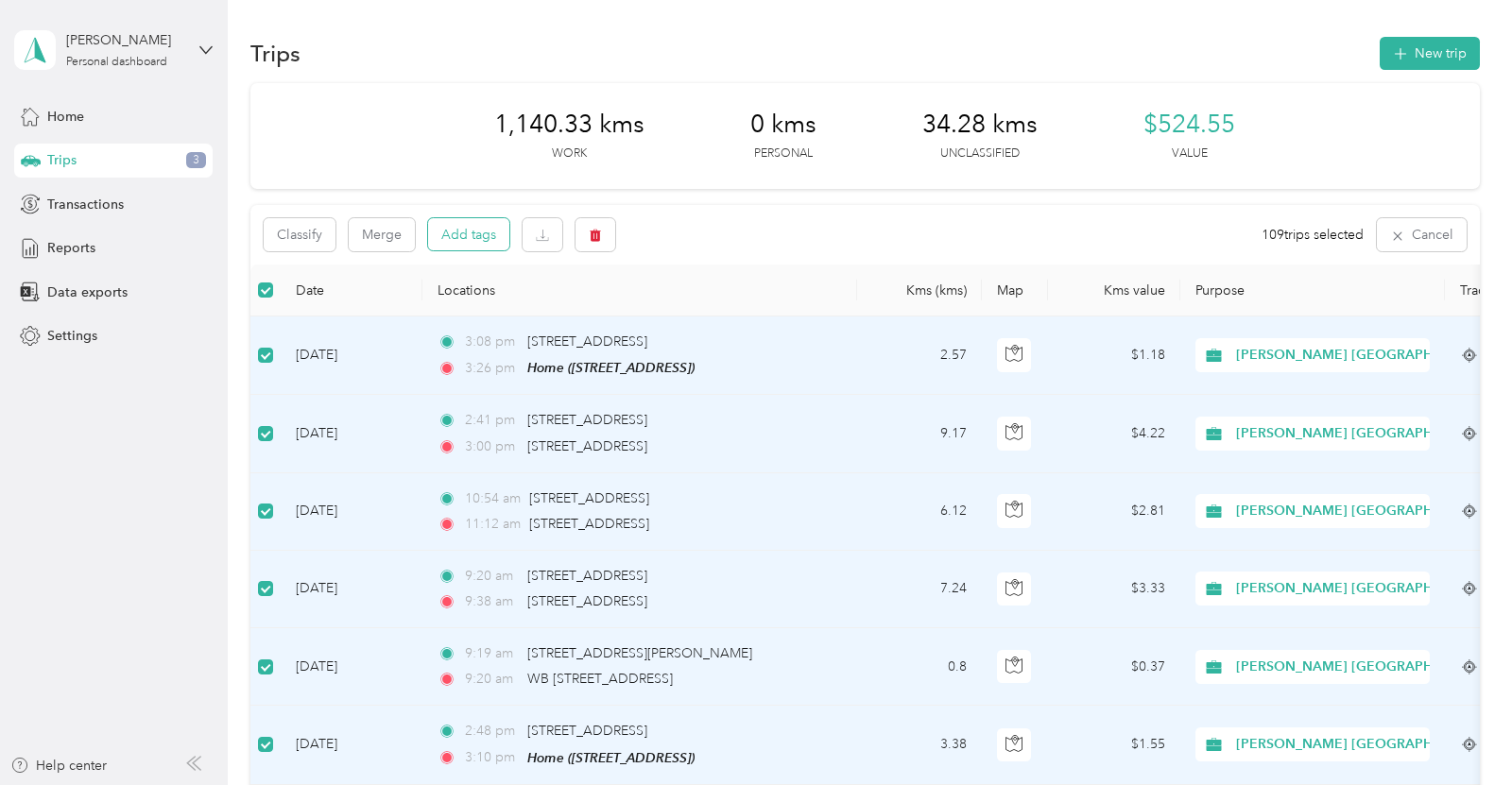
click at [459, 240] on button "Add tags" at bounding box center [468, 234] width 81 height 32
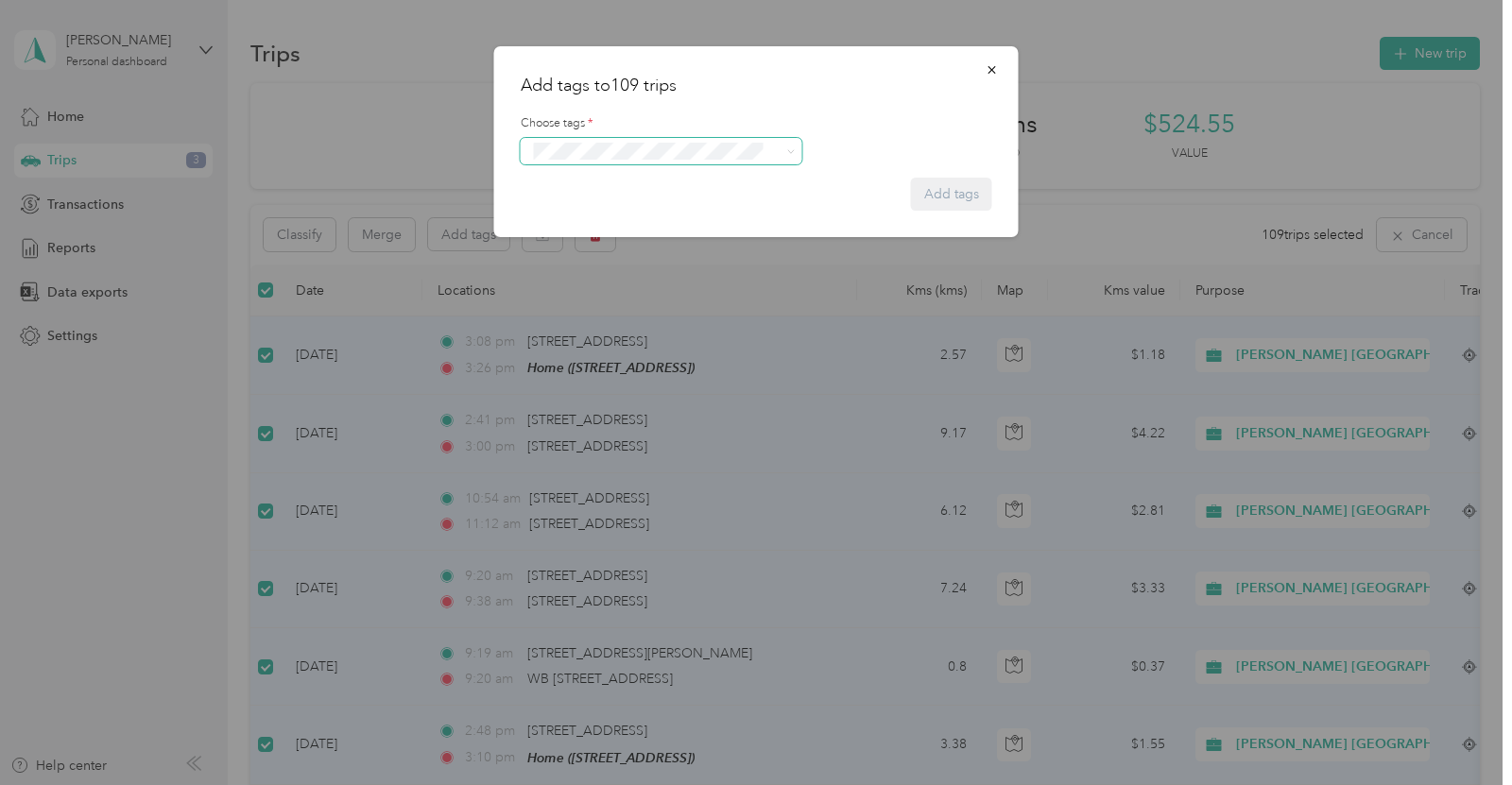
click at [594, 784] on div "Add tags to 109 trips Choose tags * Add tags" at bounding box center [751, 785] width 1502 height 0
click at [618, 184] on span "Whirlpool Kars" at bounding box center [584, 185] width 77 height 17
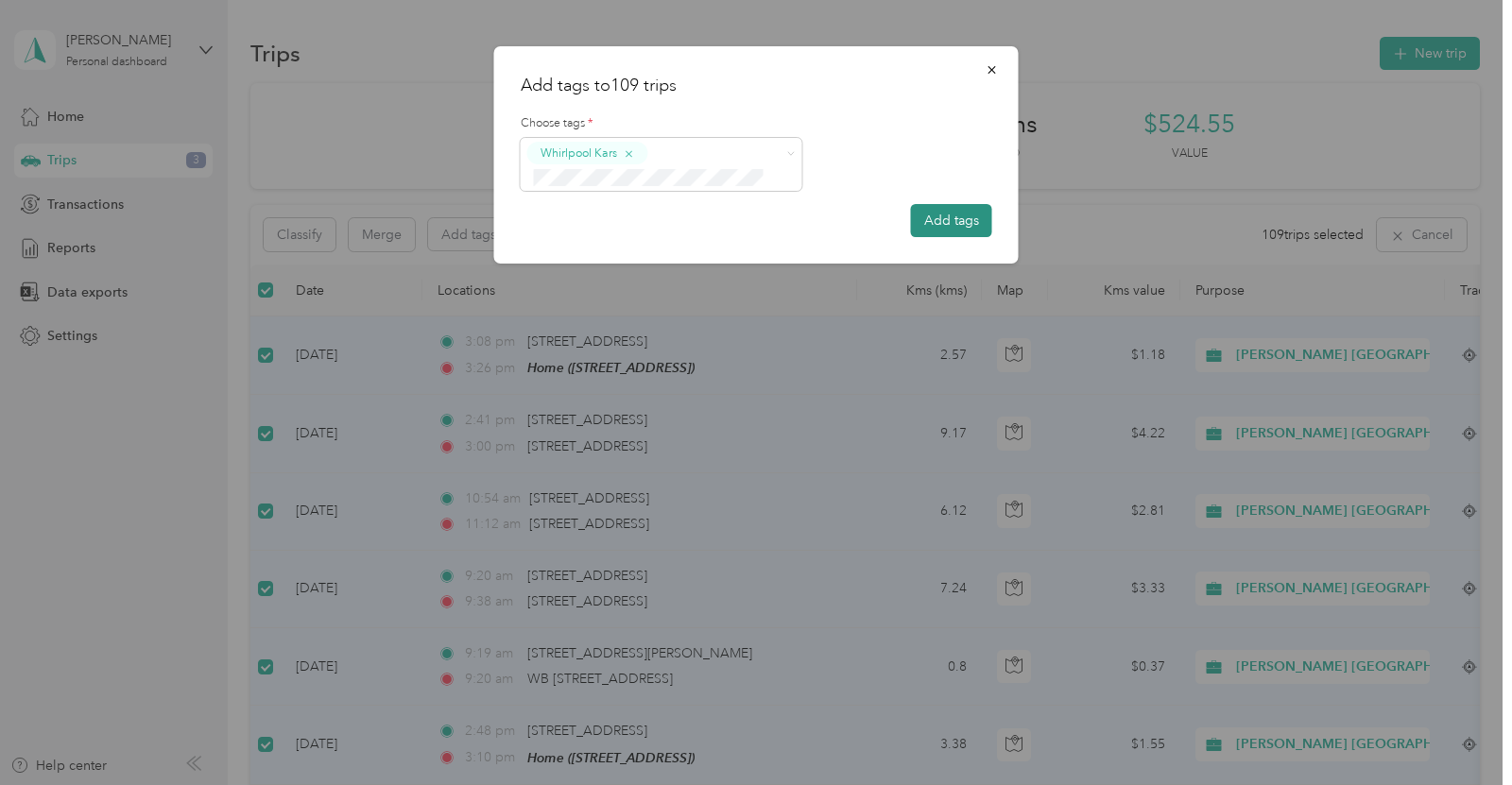
click at [922, 224] on button "Add tags" at bounding box center [950, 220] width 81 height 33
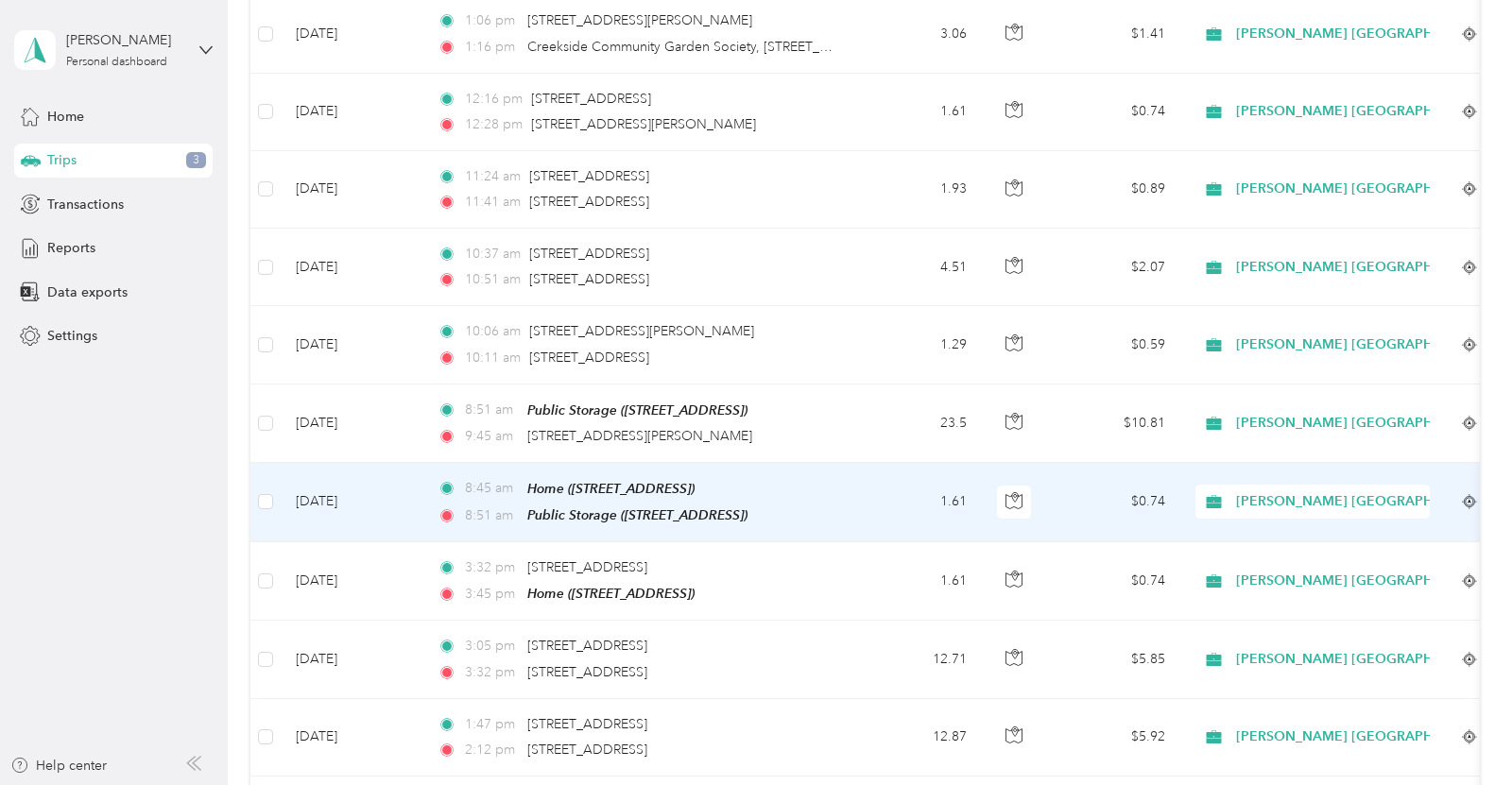
scroll to position [1334, 0]
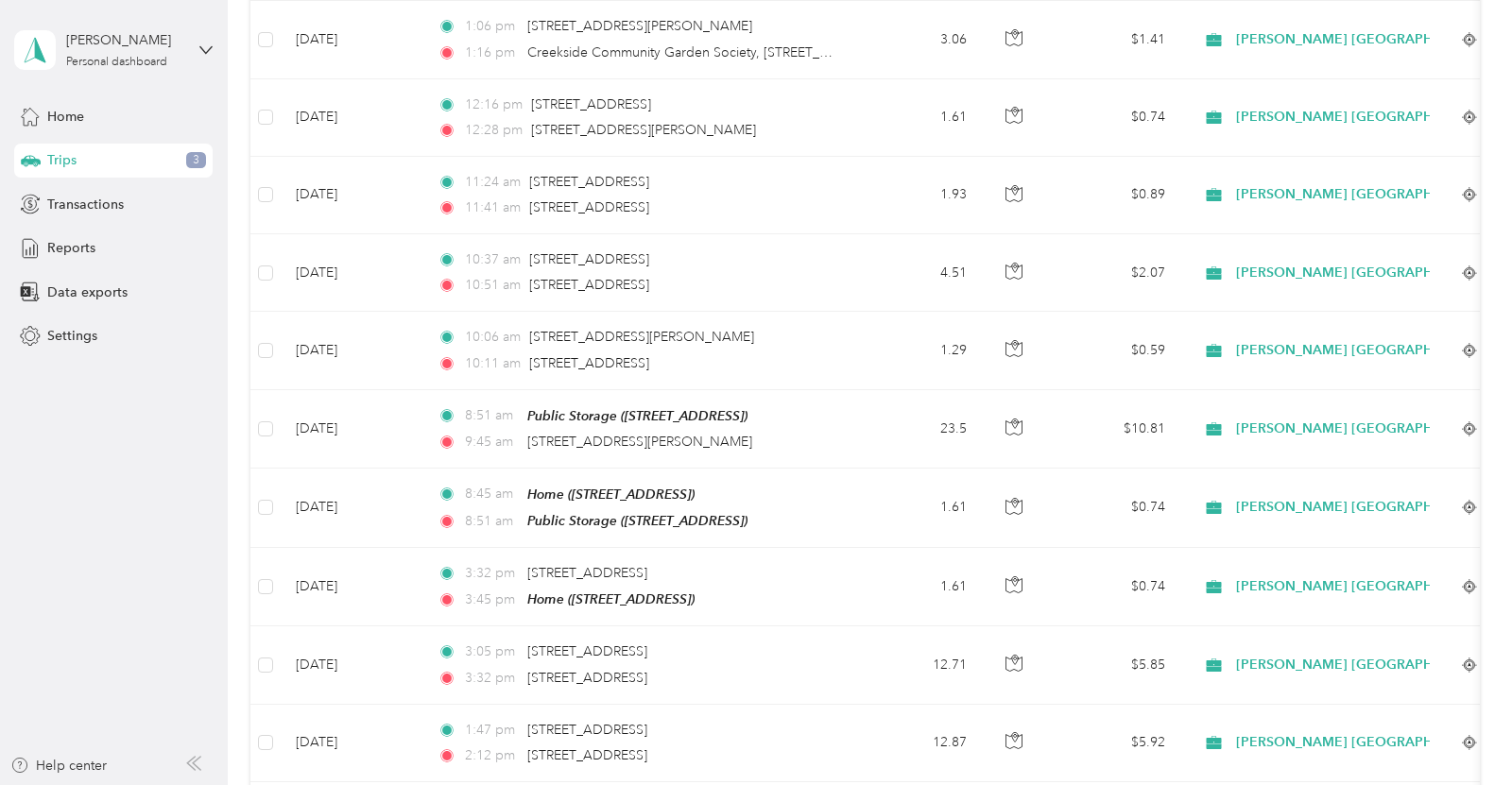
click at [88, 471] on aside "[PERSON_NAME] Personal dashboard Home Trips 3 Transactions Reports Data exports…" at bounding box center [114, 392] width 227 height 785
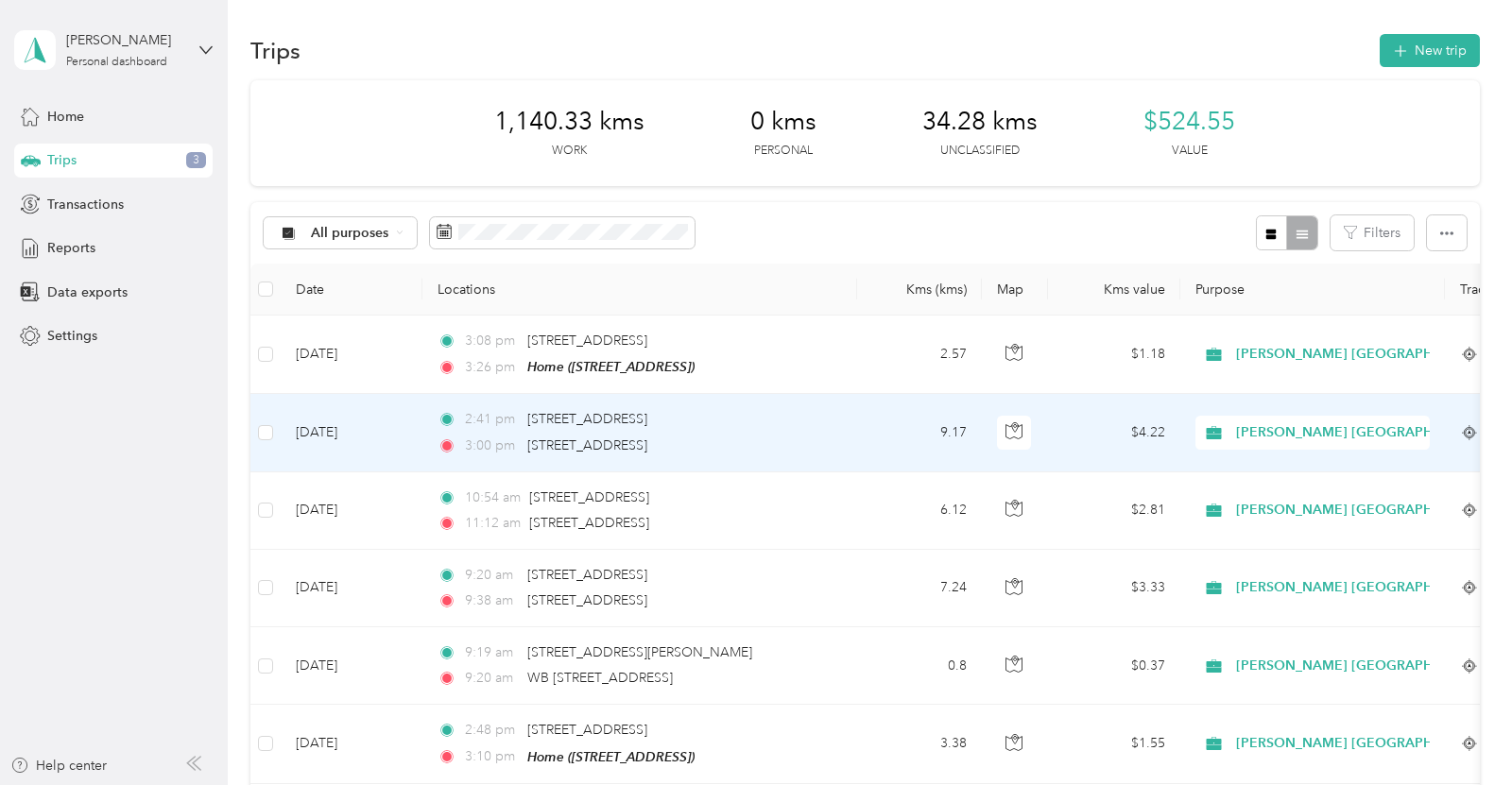
scroll to position [0, 0]
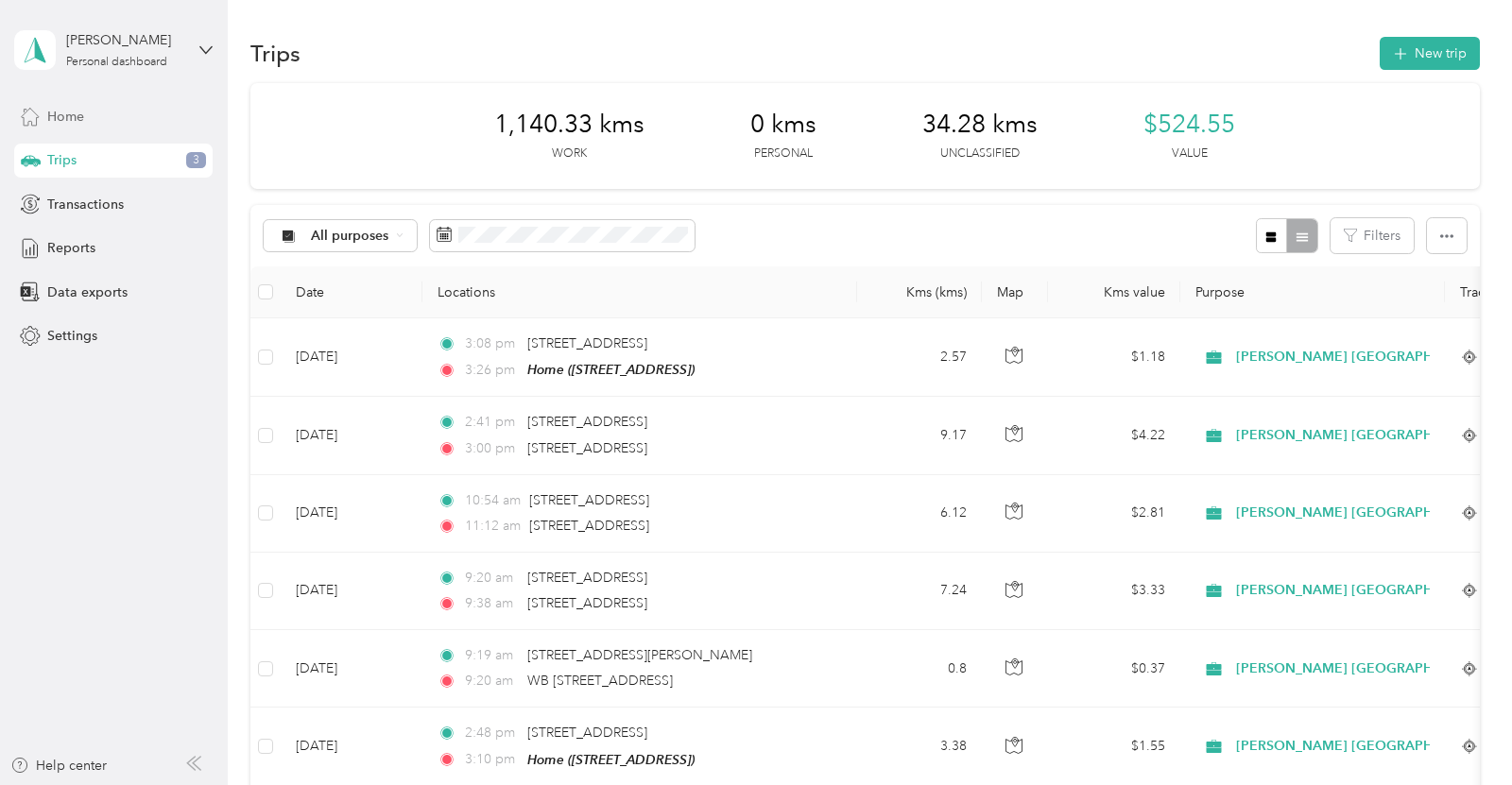
click at [152, 125] on div "Home" at bounding box center [113, 116] width 198 height 34
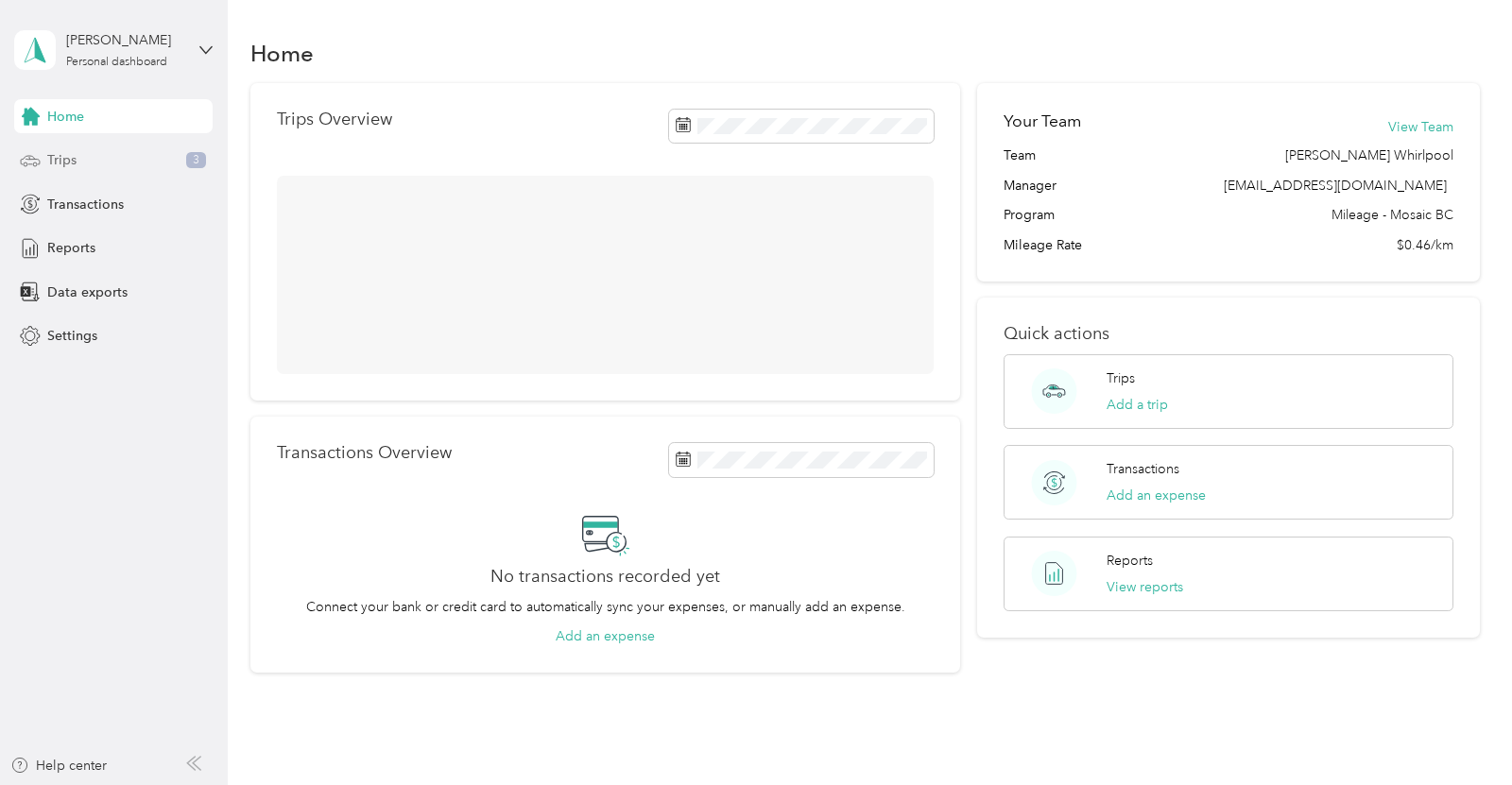
click at [100, 166] on div "Trips 3" at bounding box center [113, 161] width 198 height 34
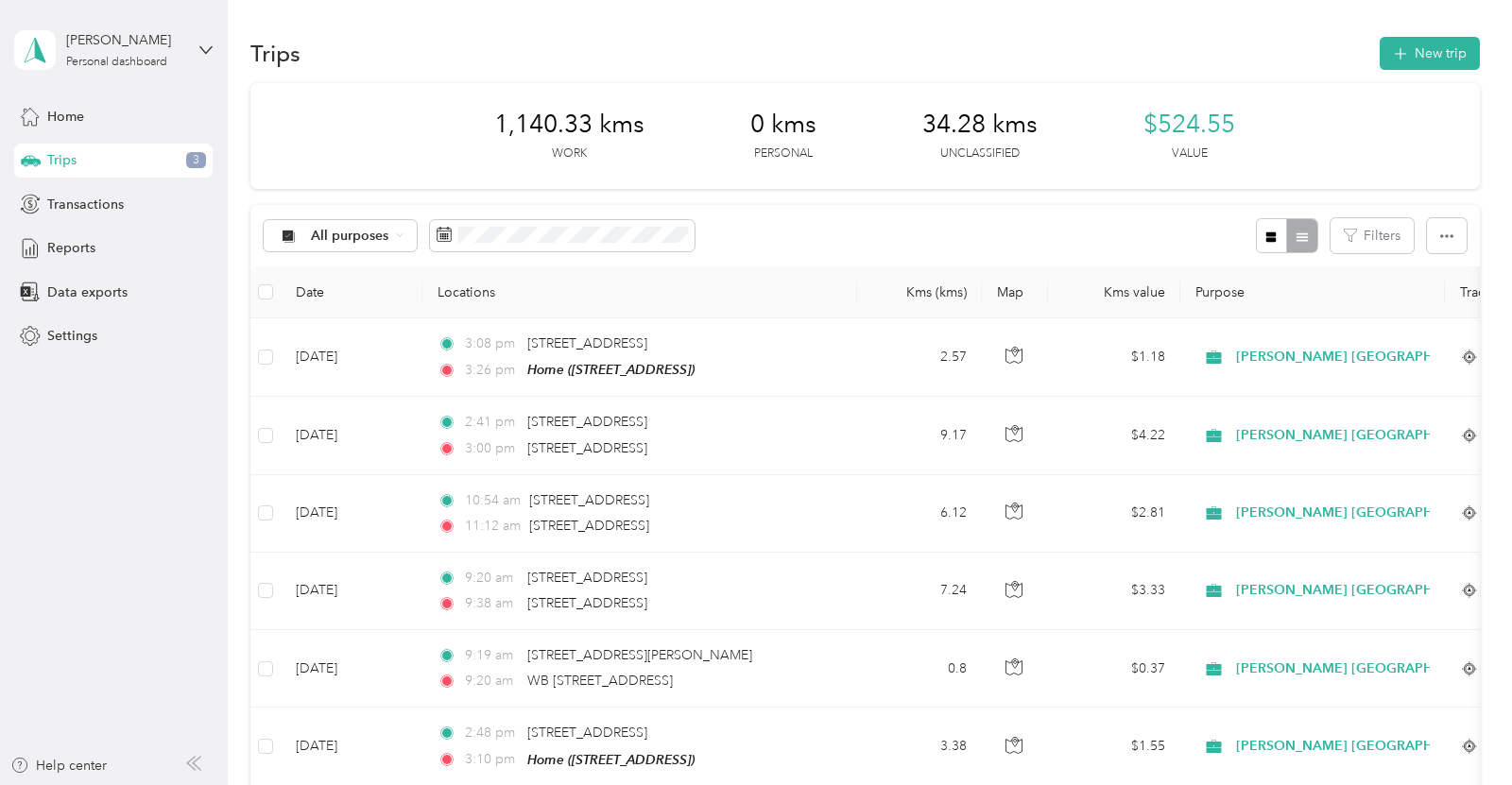
click at [198, 163] on span "3" at bounding box center [196, 161] width 20 height 17
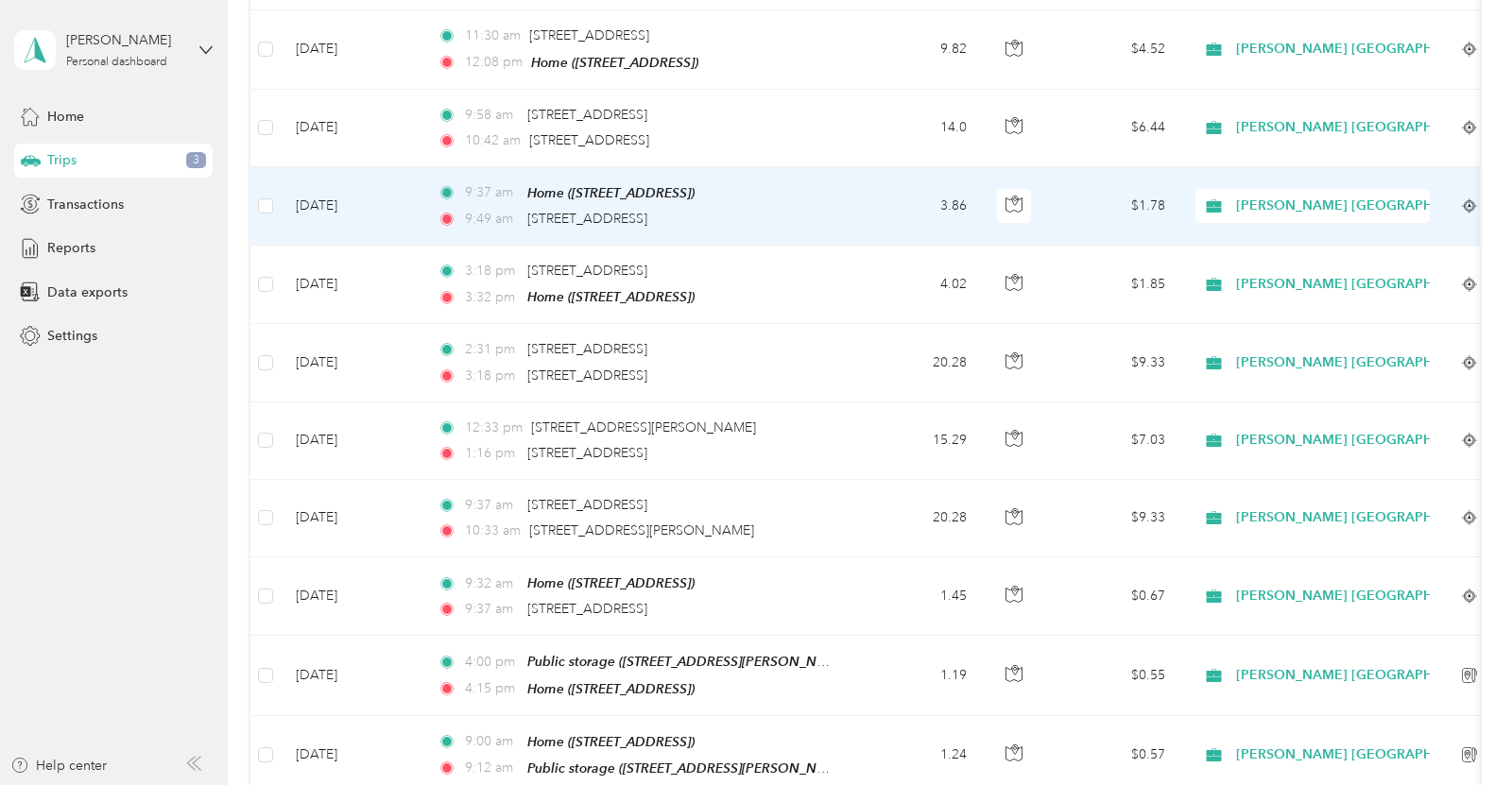
scroll to position [7594, 0]
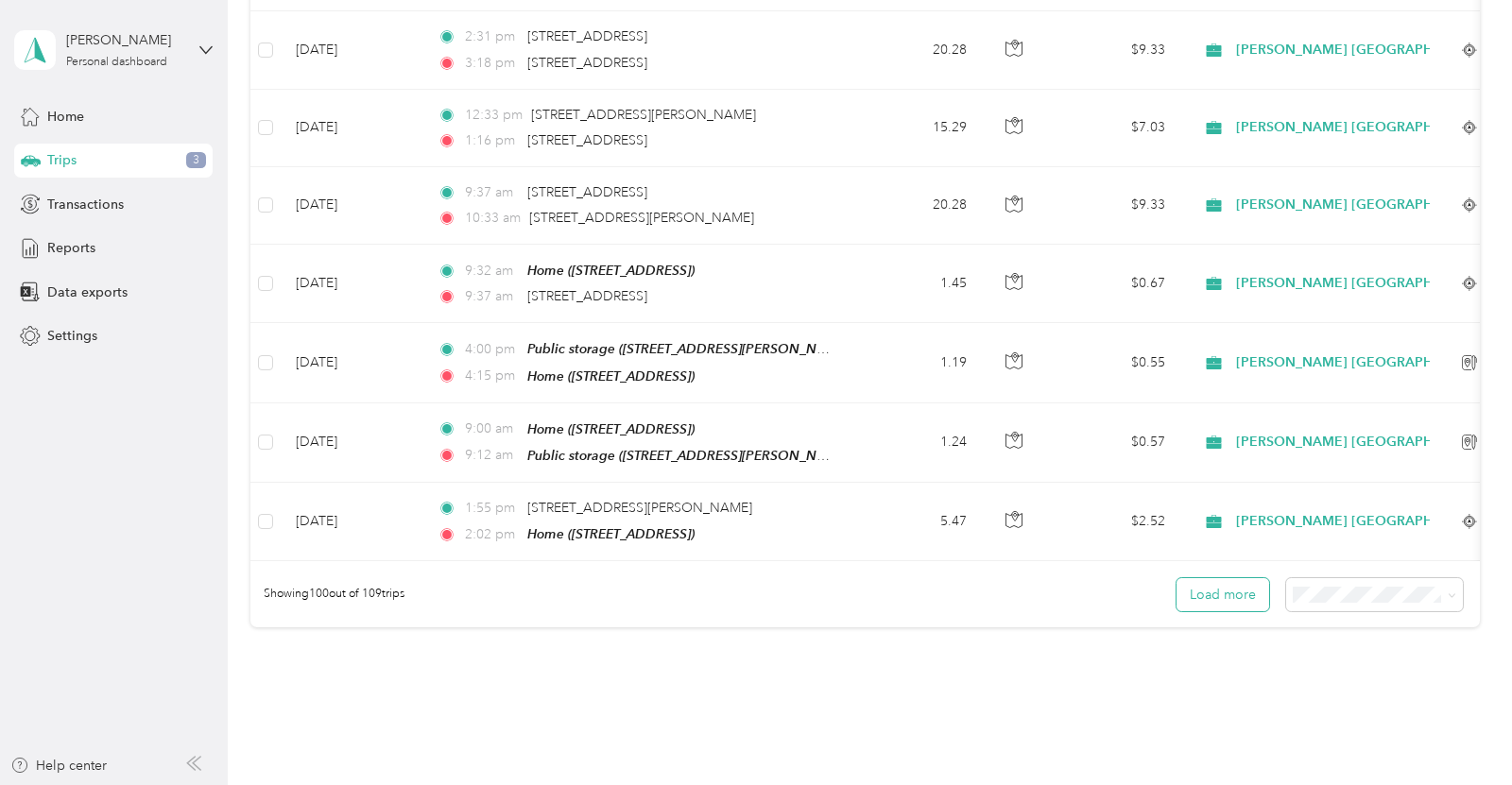
click at [1216, 579] on button "Load more" at bounding box center [1222, 594] width 93 height 33
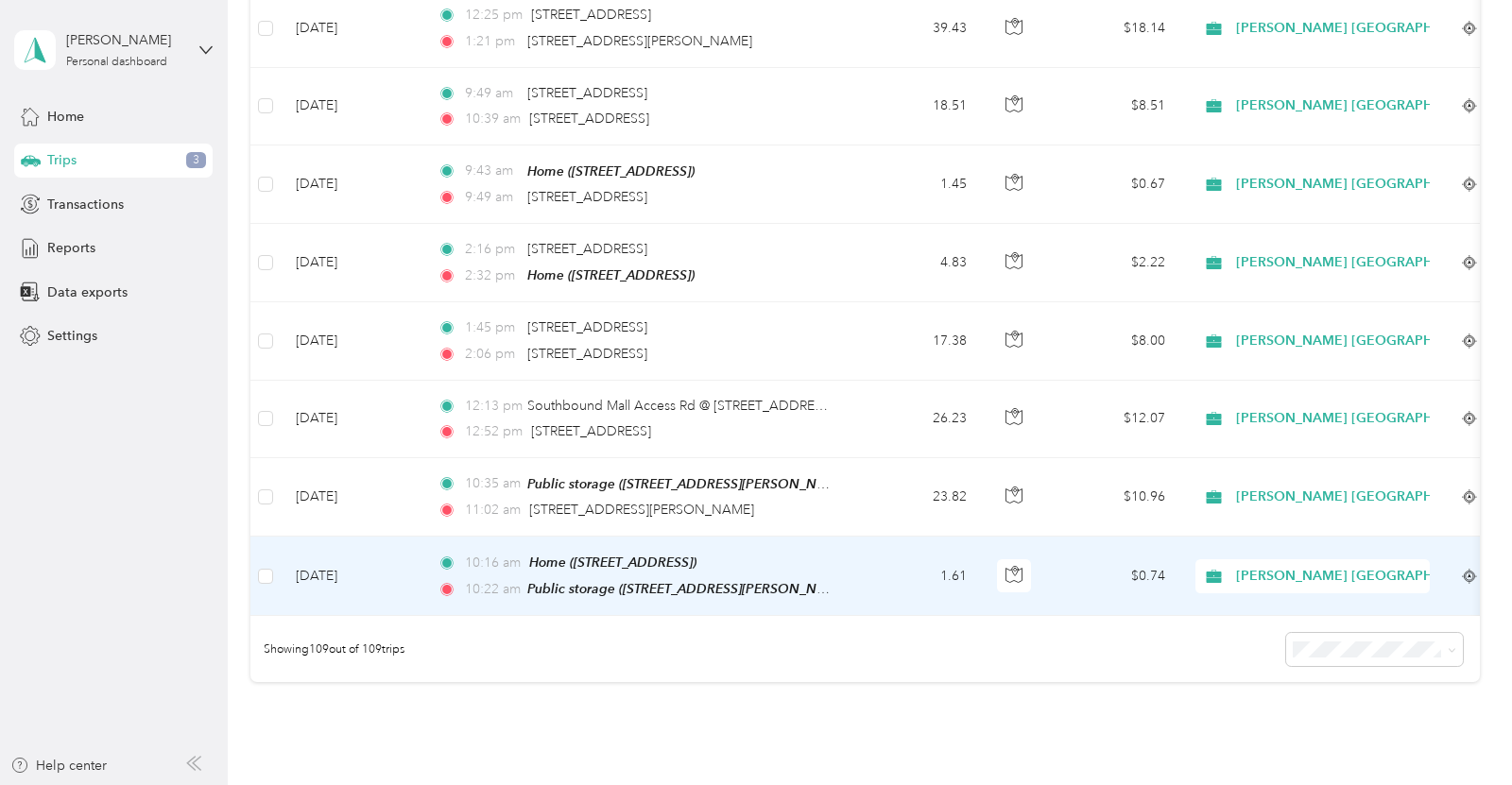
scroll to position [0, 0]
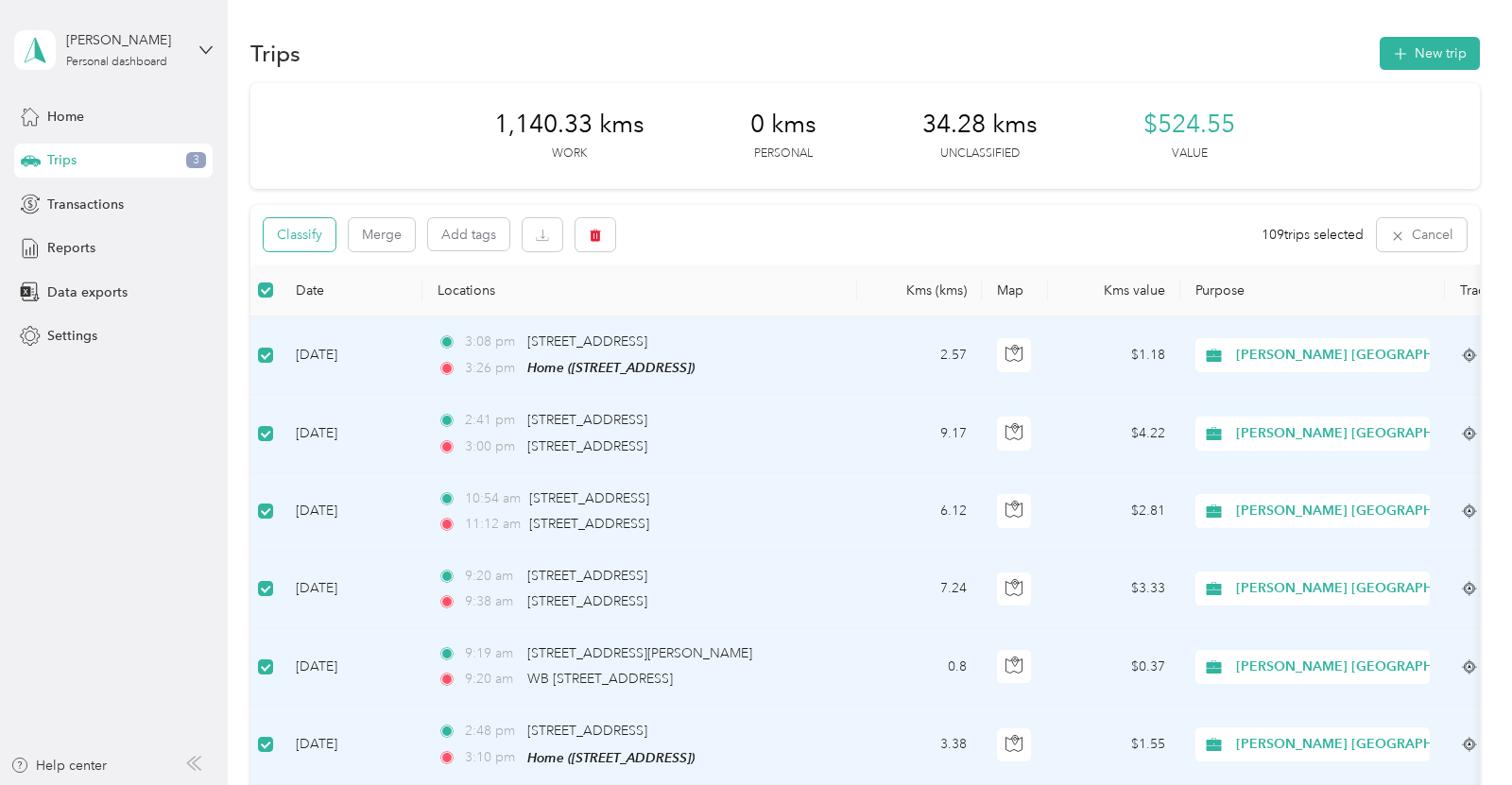
click at [315, 236] on button "Classify" at bounding box center [299, 234] width 72 height 33
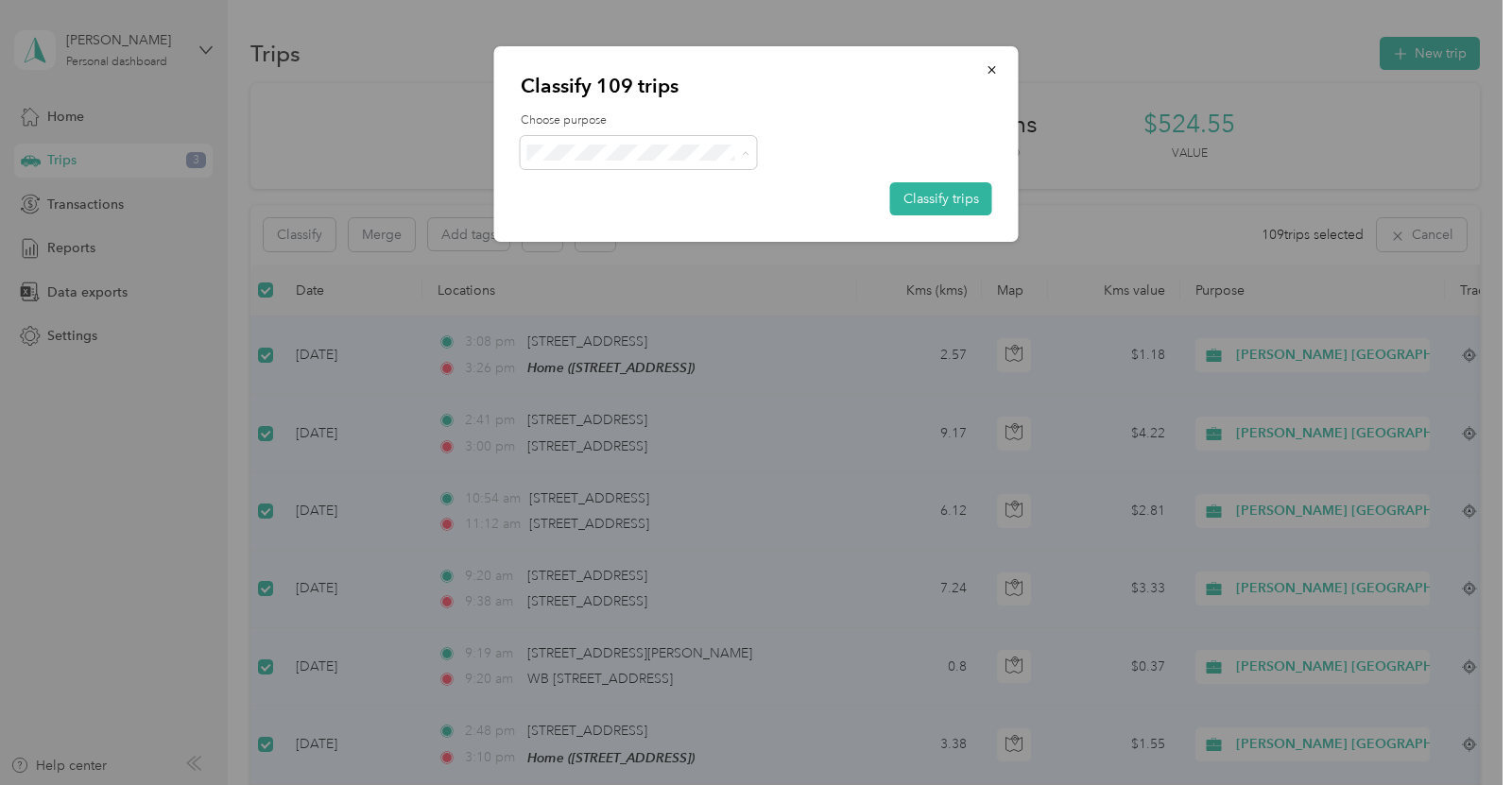
click at [593, 189] on span "[PERSON_NAME] [GEOGRAPHIC_DATA]" at bounding box center [694, 187] width 256 height 20
click at [960, 206] on button "Classify trips" at bounding box center [941, 198] width 102 height 33
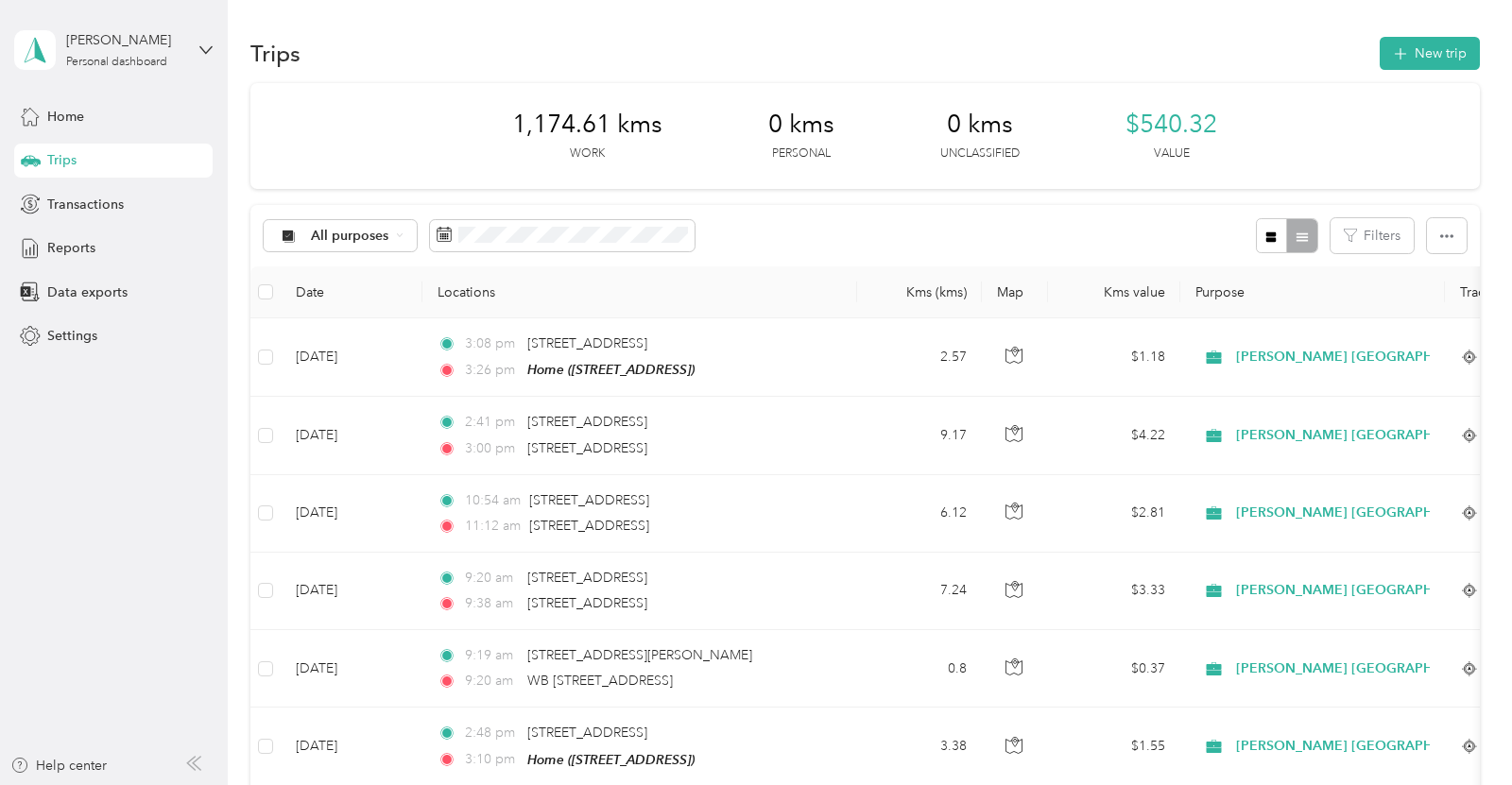
click at [76, 160] on span "Trips" at bounding box center [61, 161] width 29 height 20
click at [74, 246] on span "Reports" at bounding box center [71, 248] width 48 height 20
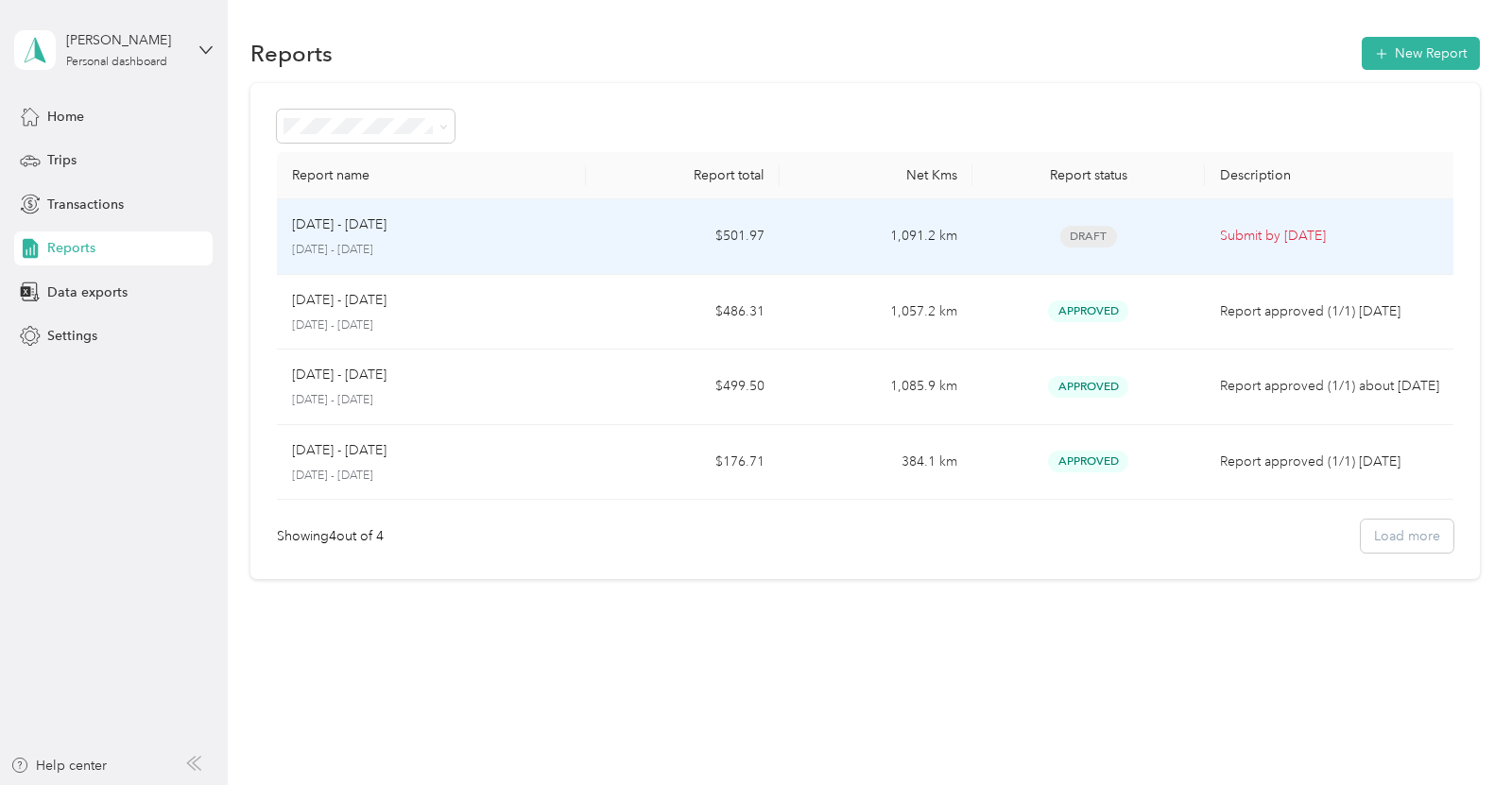
click at [562, 232] on div "[DATE] - [DATE]" at bounding box center [431, 224] width 278 height 21
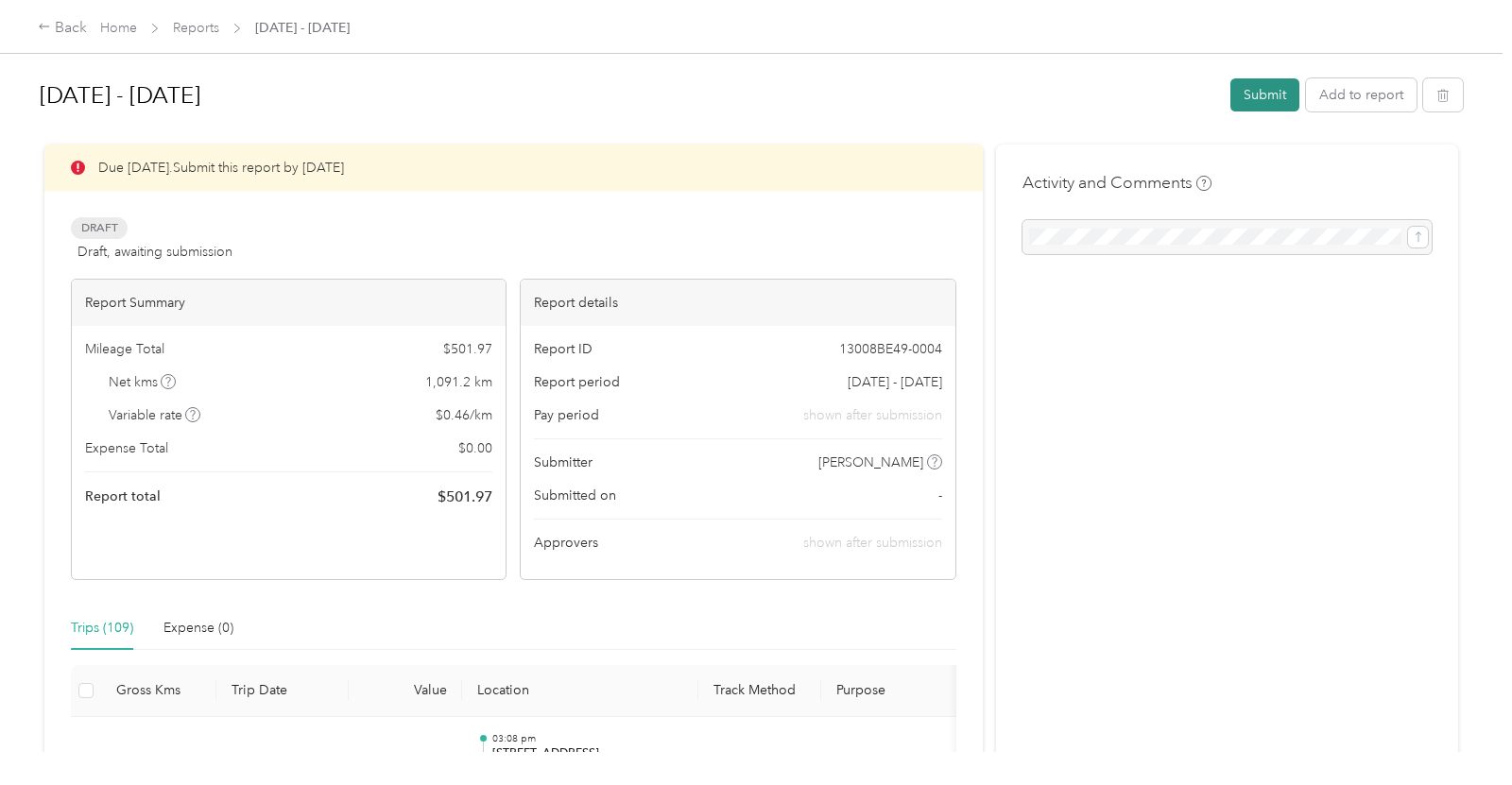
click at [1261, 100] on button "Submit" at bounding box center [1264, 95] width 69 height 33
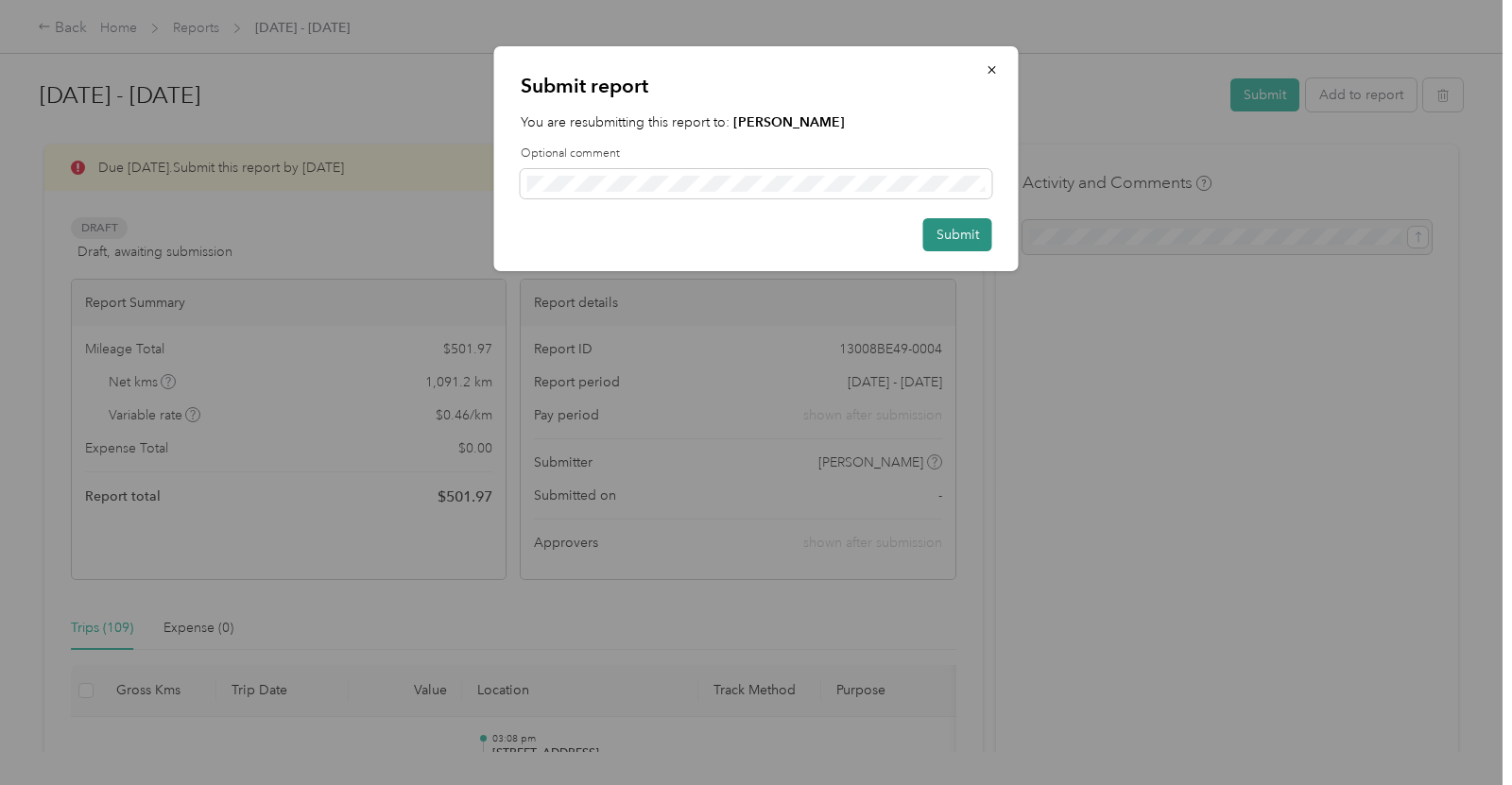
click at [950, 246] on button "Submit" at bounding box center [956, 234] width 69 height 33
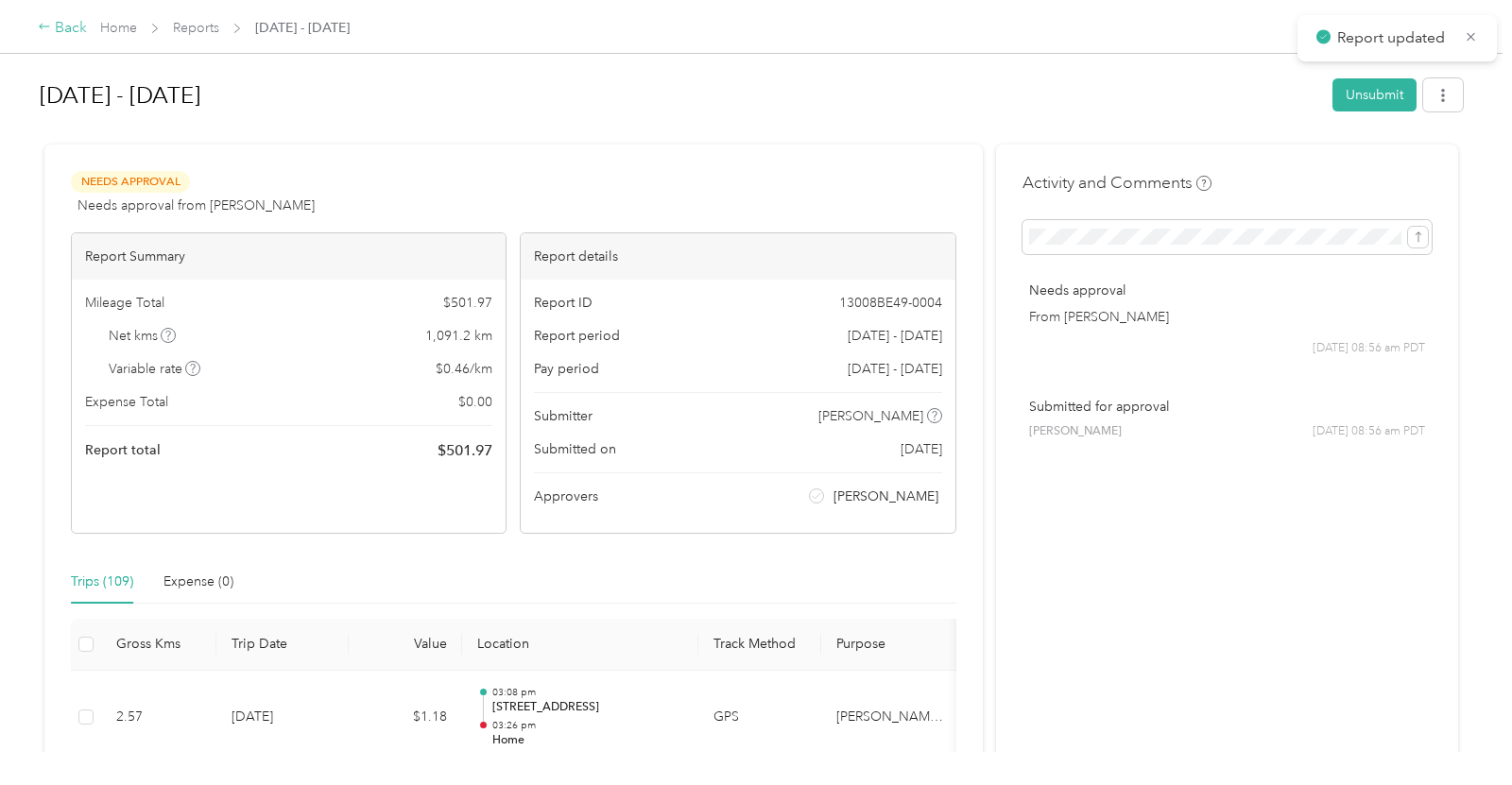
click at [54, 27] on div "Back" at bounding box center [62, 28] width 49 height 23
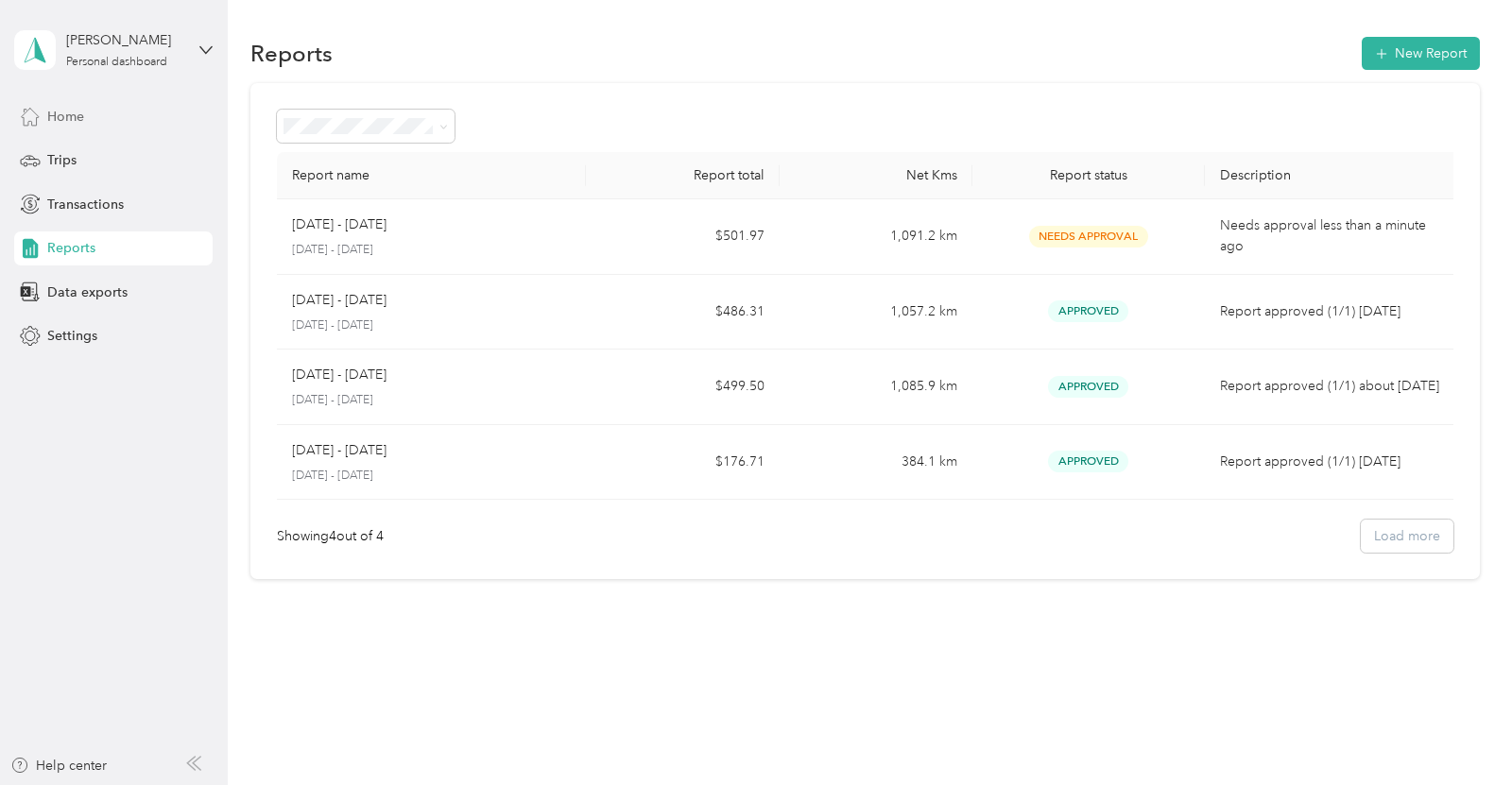
click at [179, 102] on div "Home" at bounding box center [113, 116] width 198 height 34
